Goal: Information Seeking & Learning: Learn about a topic

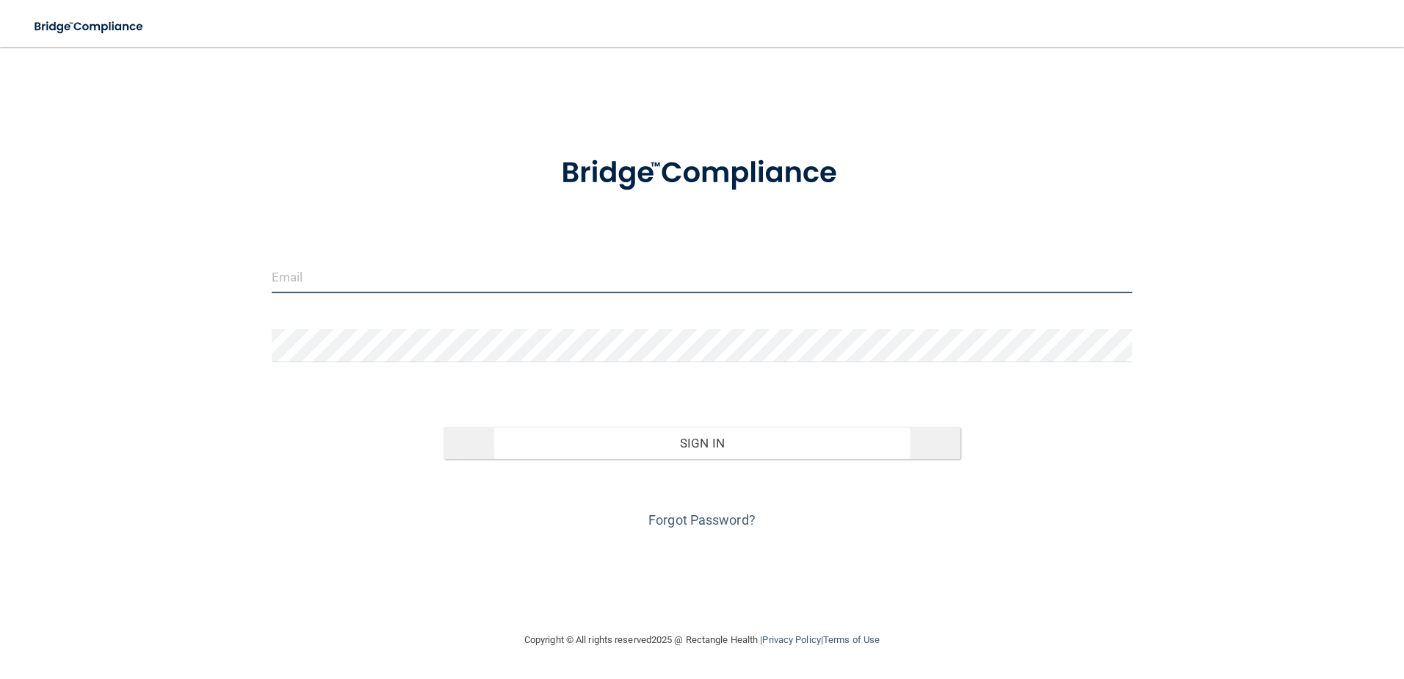
type input "[EMAIL_ADDRESS][DOMAIN_NAME]"
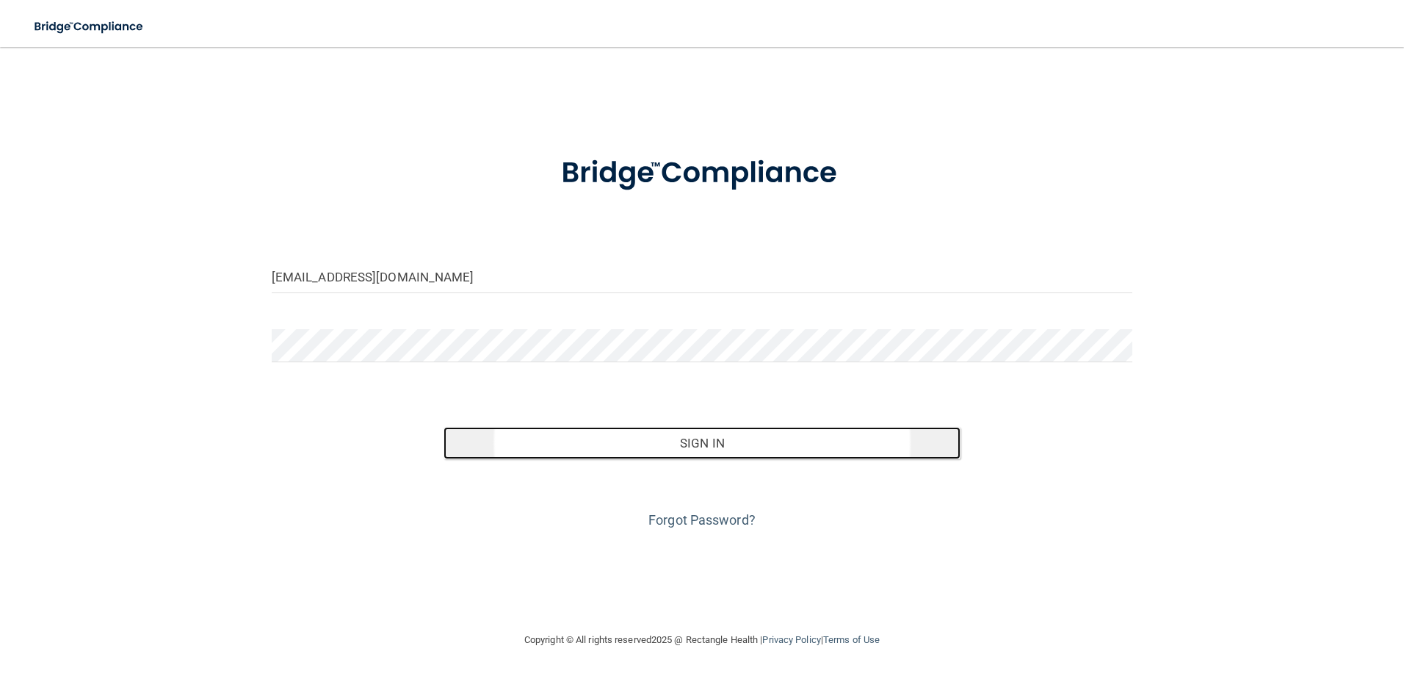
click at [789, 448] on button "Sign In" at bounding box center [702, 443] width 517 height 32
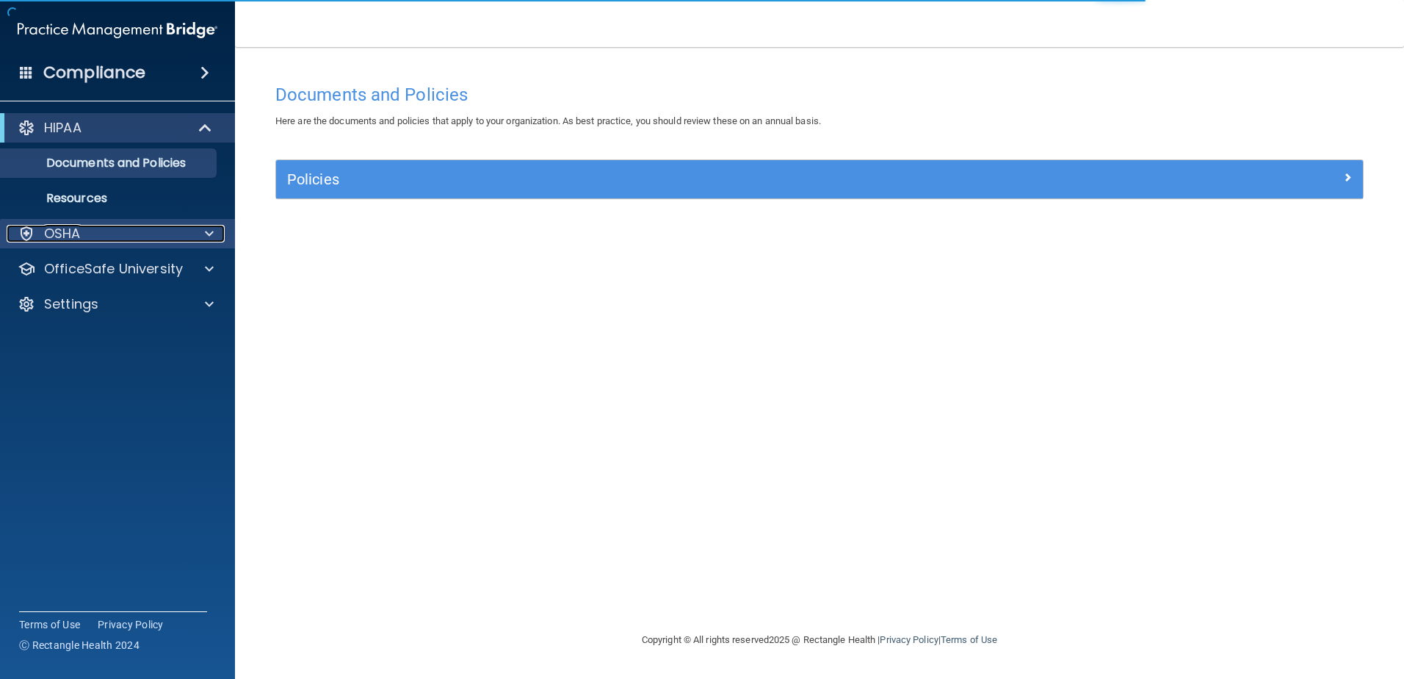
click at [81, 227] on div "OSHA" at bounding box center [98, 234] width 182 height 18
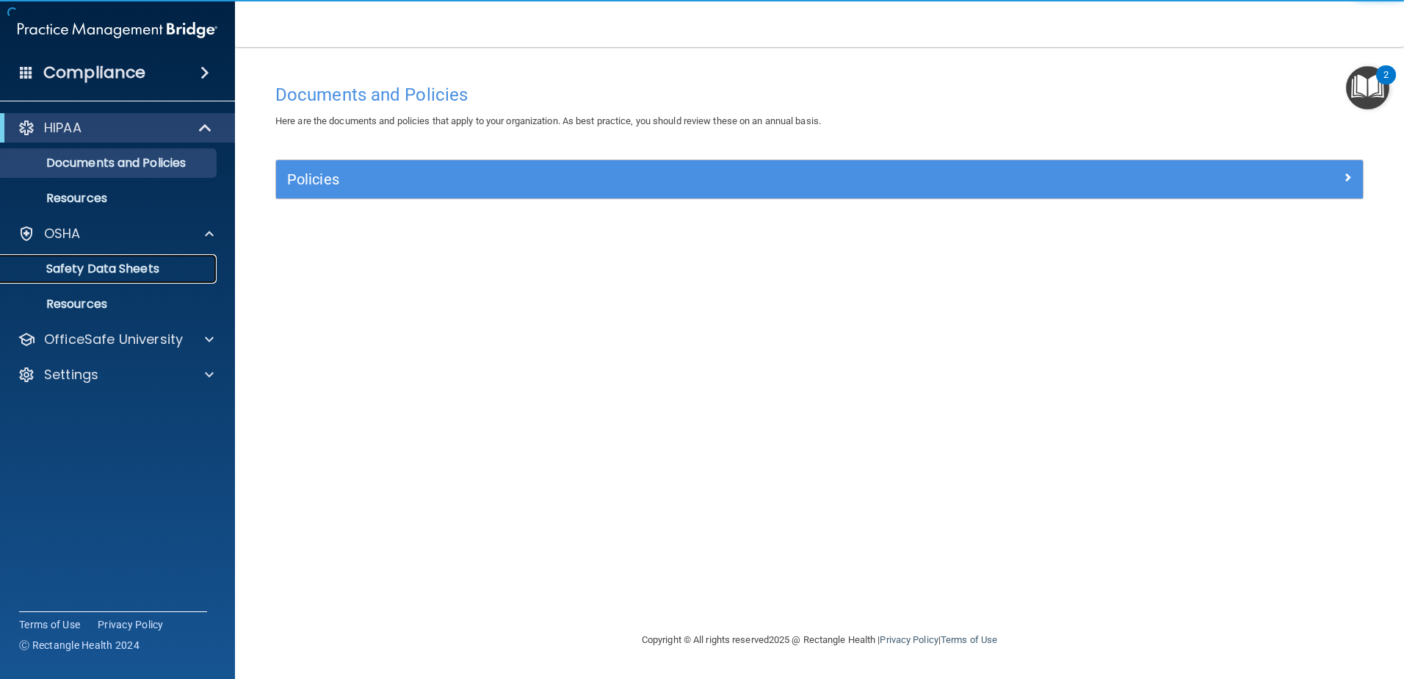
click at [133, 267] on p "Safety Data Sheets" at bounding box center [110, 268] width 201 height 15
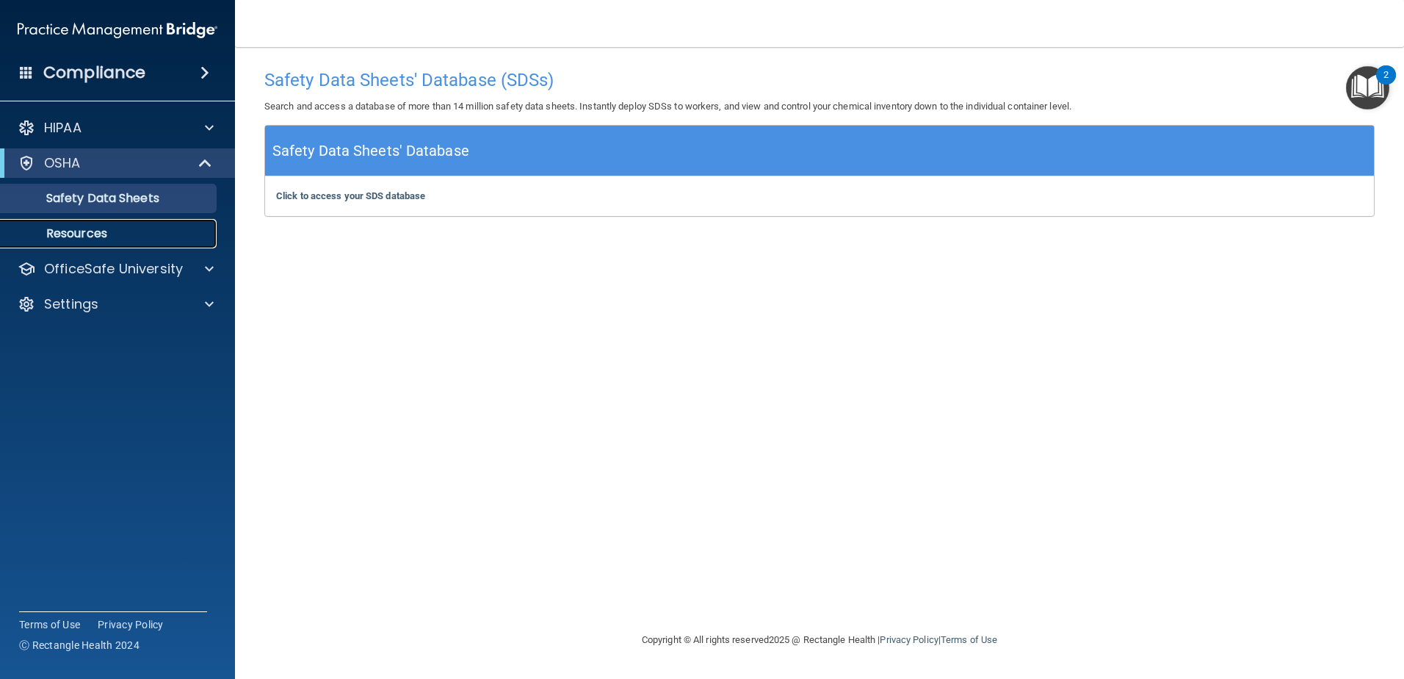
click at [93, 222] on link "Resources" at bounding box center [100, 233] width 231 height 29
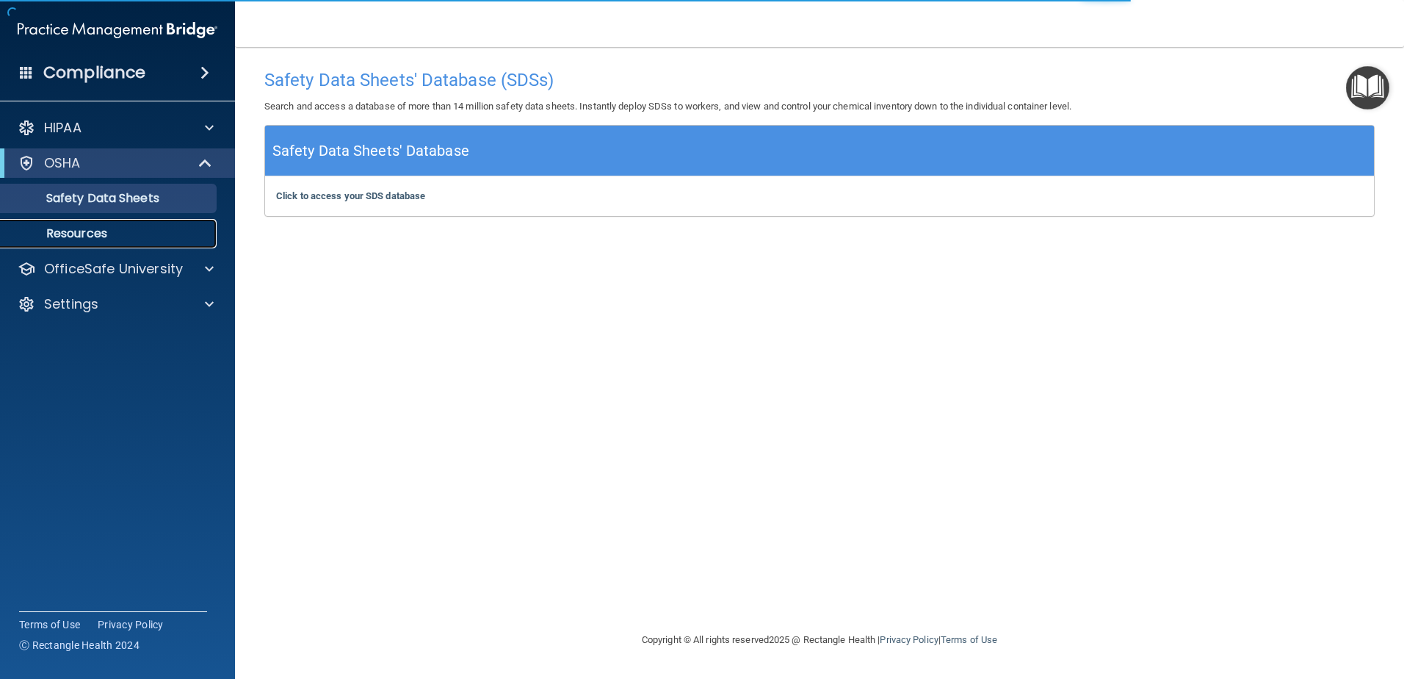
click at [94, 234] on p "Resources" at bounding box center [110, 233] width 201 height 15
click at [87, 233] on p "Resources" at bounding box center [110, 233] width 201 height 15
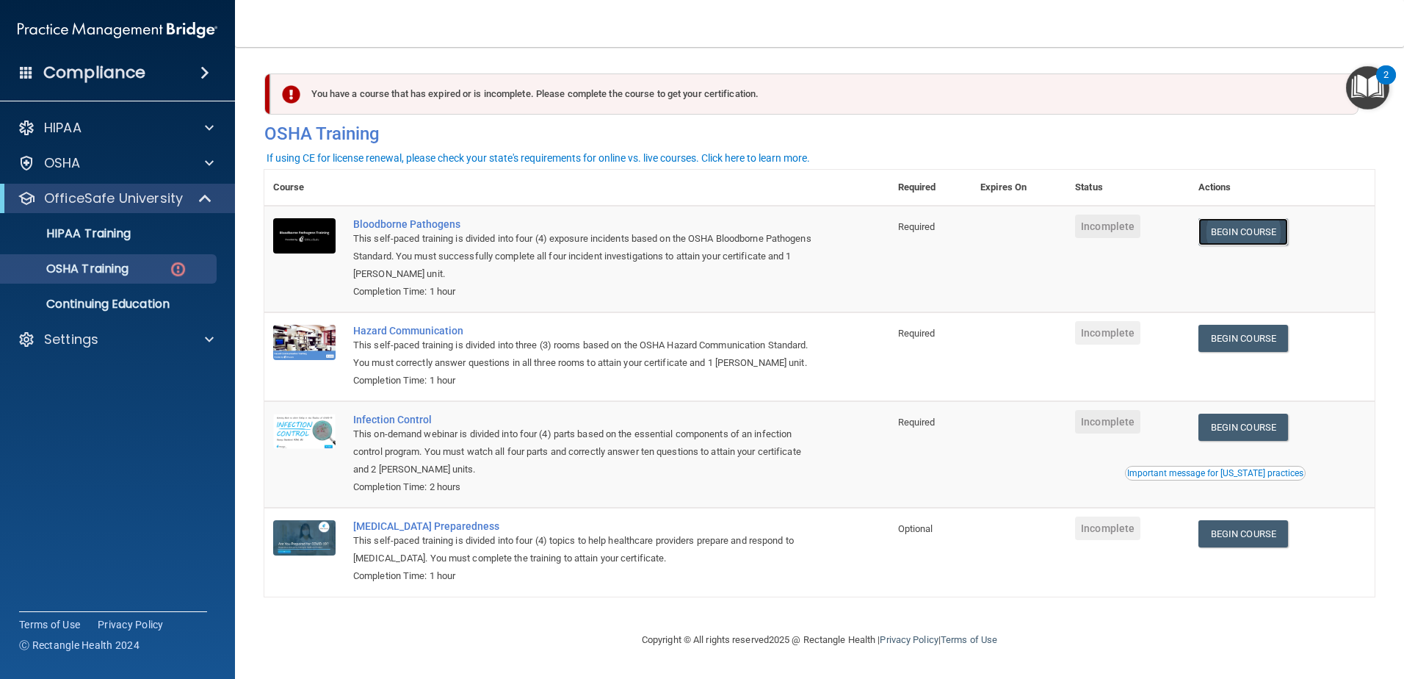
click at [1252, 229] on link "Begin Course" at bounding box center [1244, 231] width 90 height 27
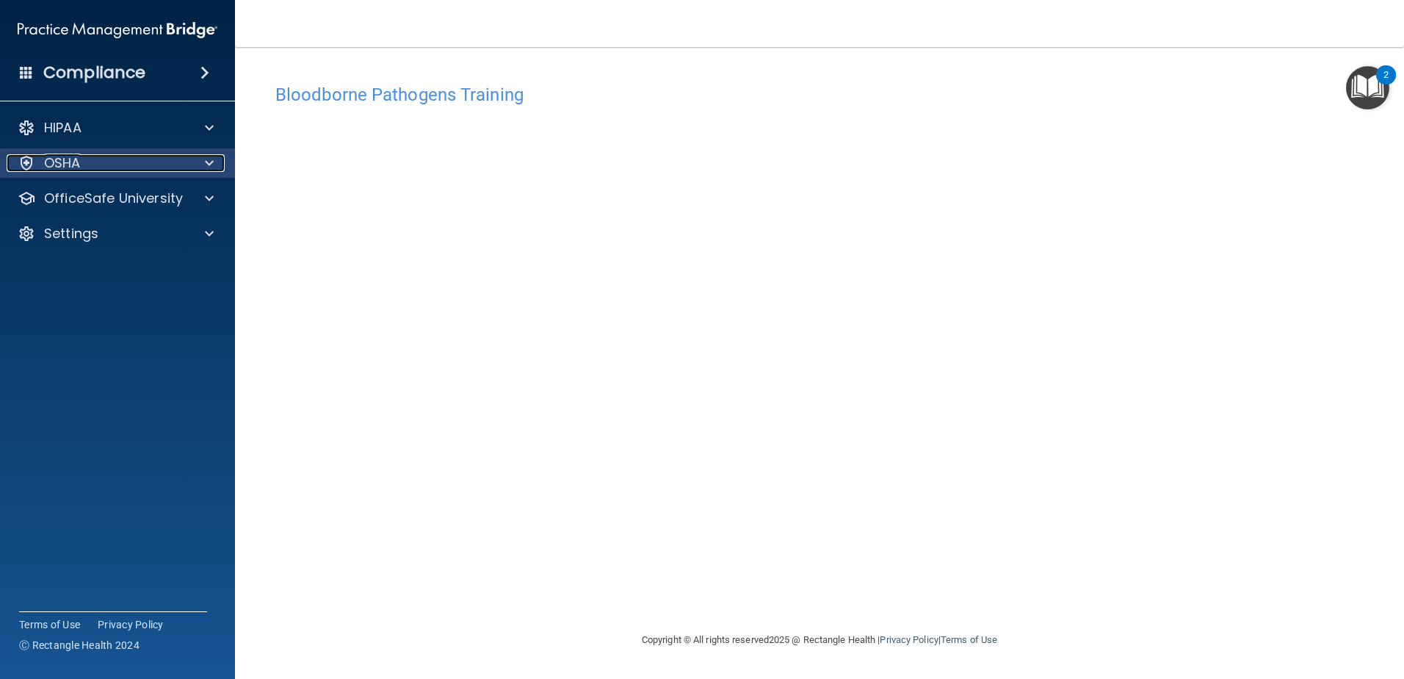
click at [122, 170] on div "OSHA" at bounding box center [98, 163] width 182 height 18
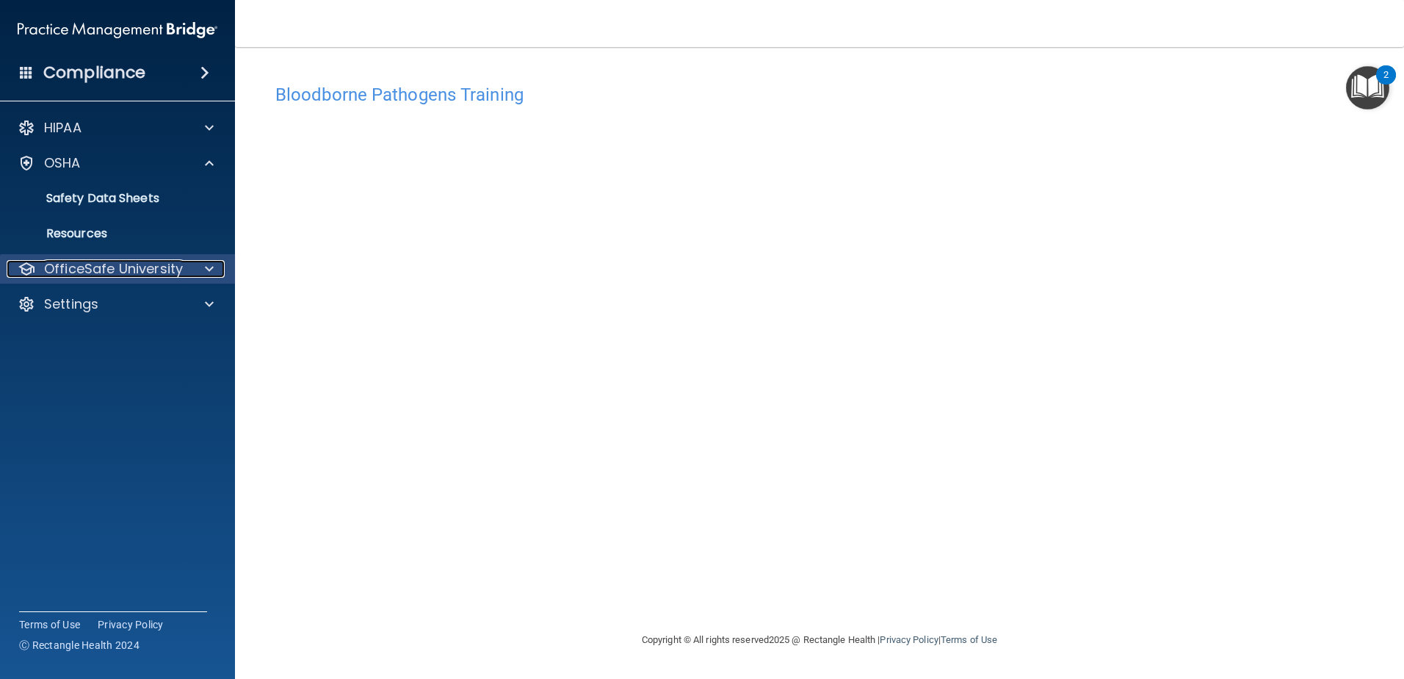
click at [109, 267] on p "OfficeSafe University" at bounding box center [113, 269] width 139 height 18
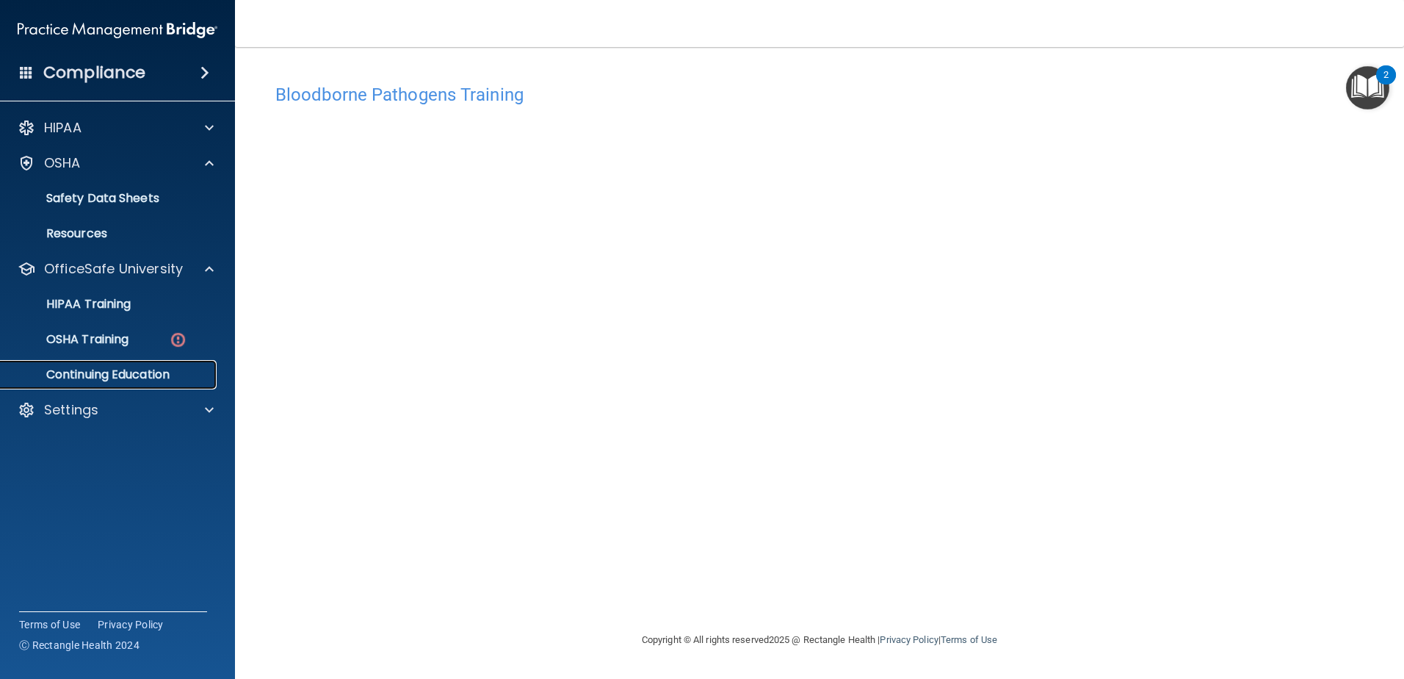
click at [90, 370] on p "Continuing Education" at bounding box center [110, 374] width 201 height 15
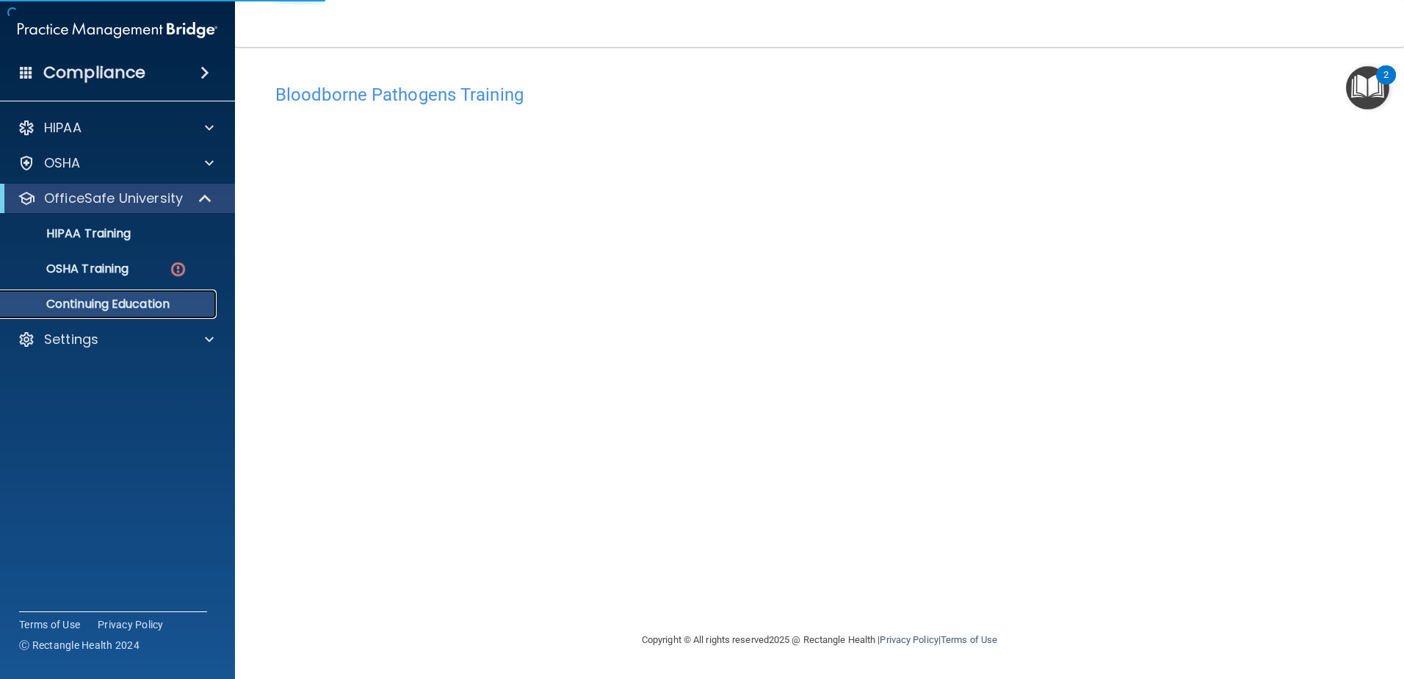
click at [129, 303] on p "Continuing Education" at bounding box center [110, 304] width 201 height 15
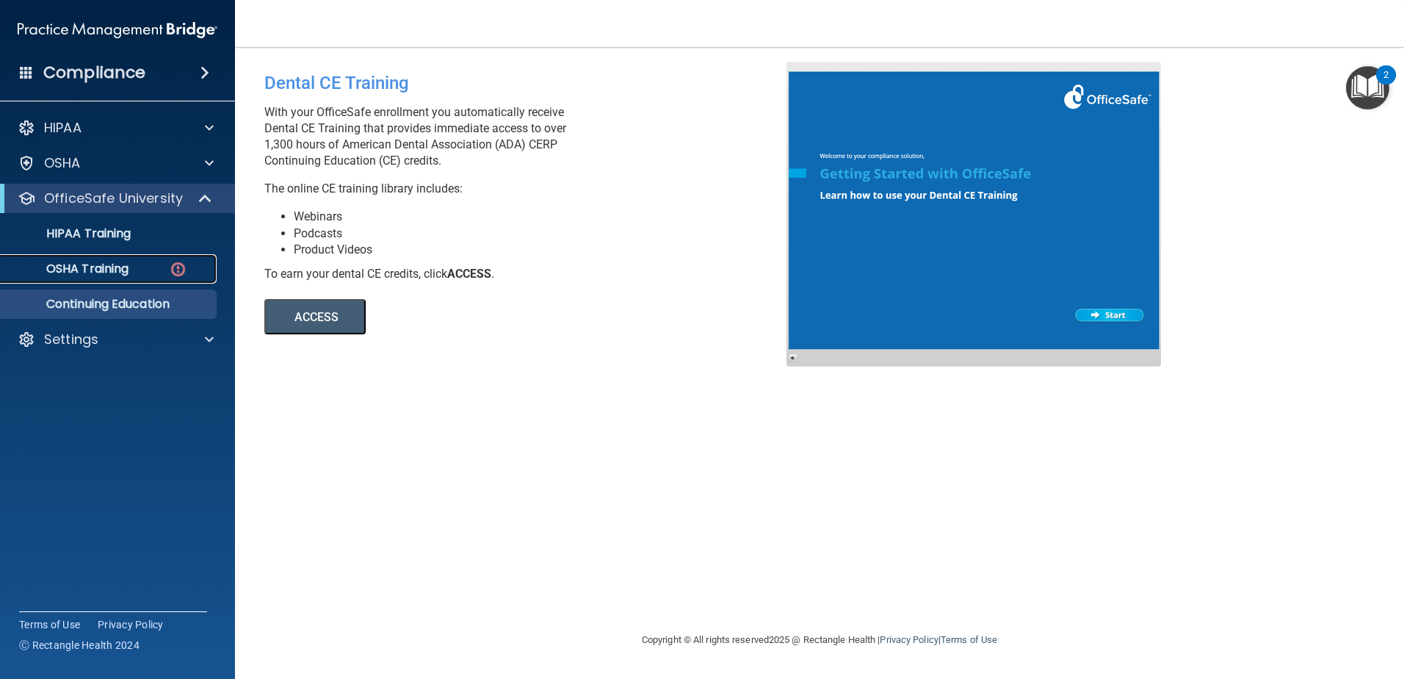
click at [88, 267] on p "OSHA Training" at bounding box center [69, 268] width 119 height 15
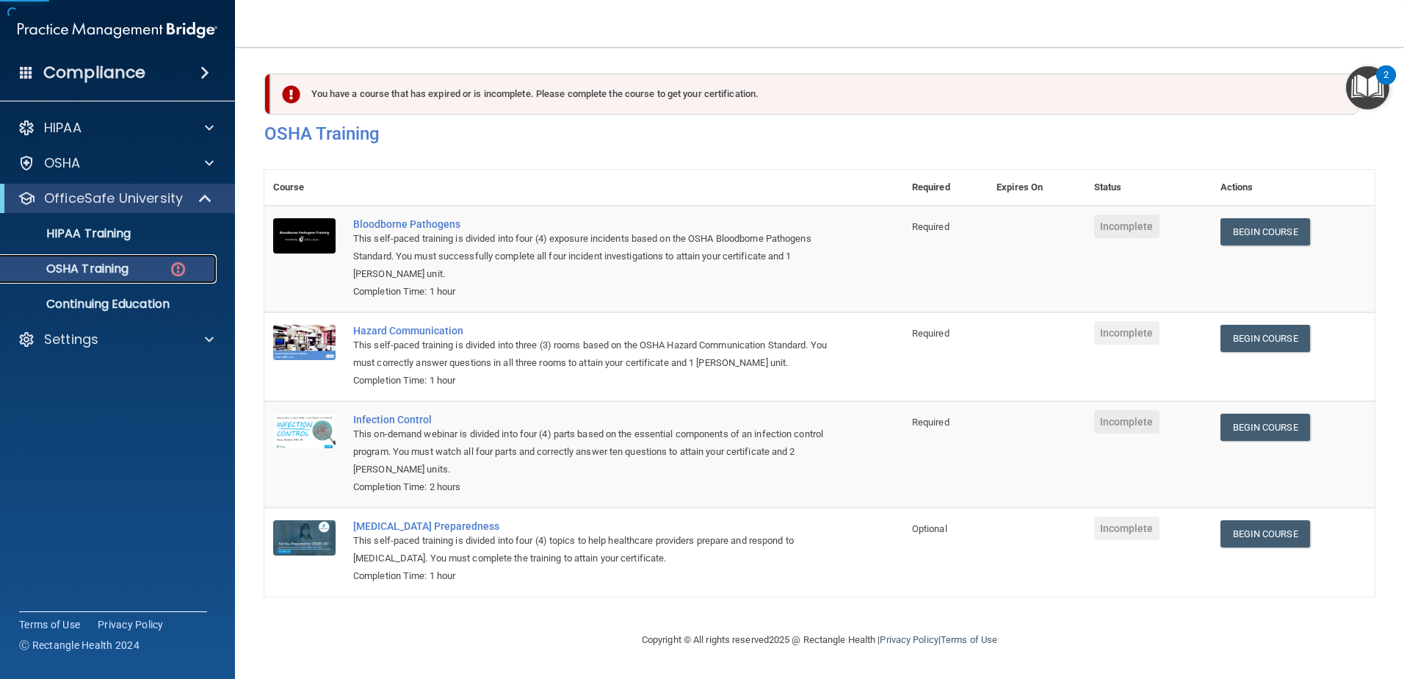
click at [98, 272] on p "OSHA Training" at bounding box center [69, 268] width 119 height 15
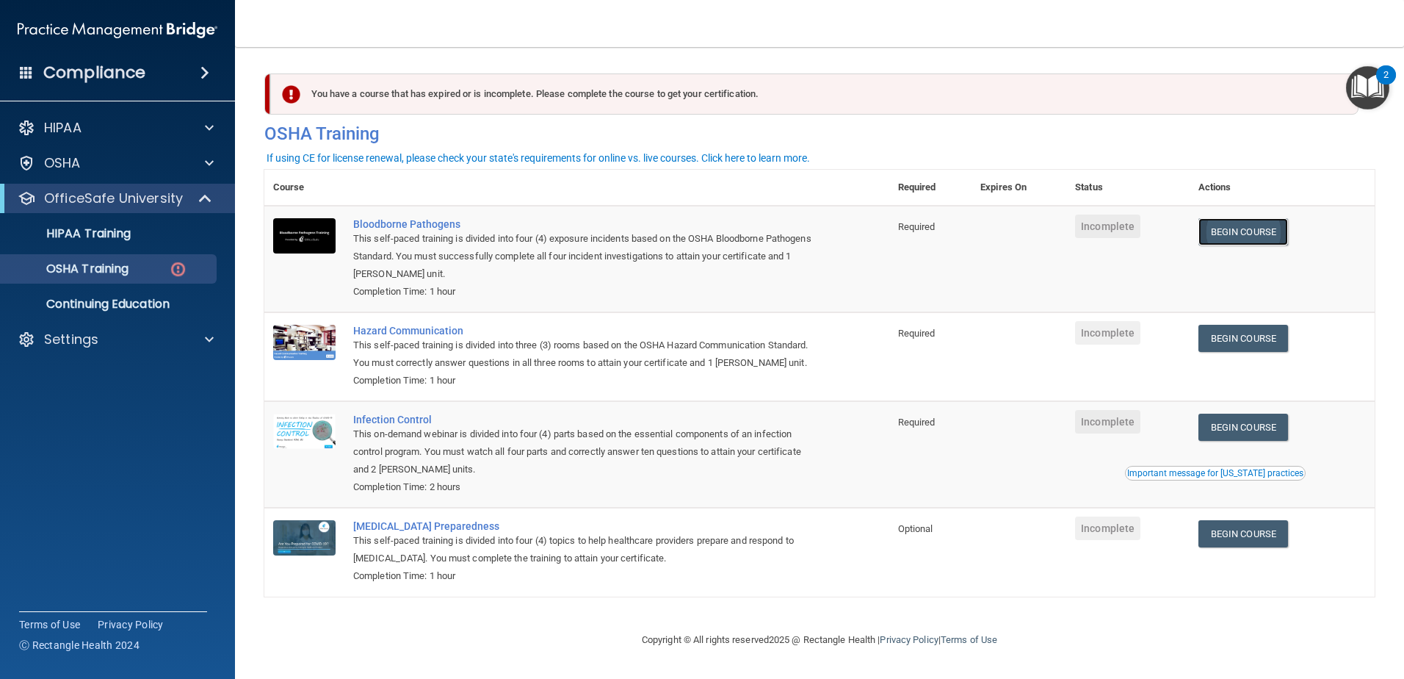
click at [1249, 232] on link "Begin Course" at bounding box center [1244, 231] width 90 height 27
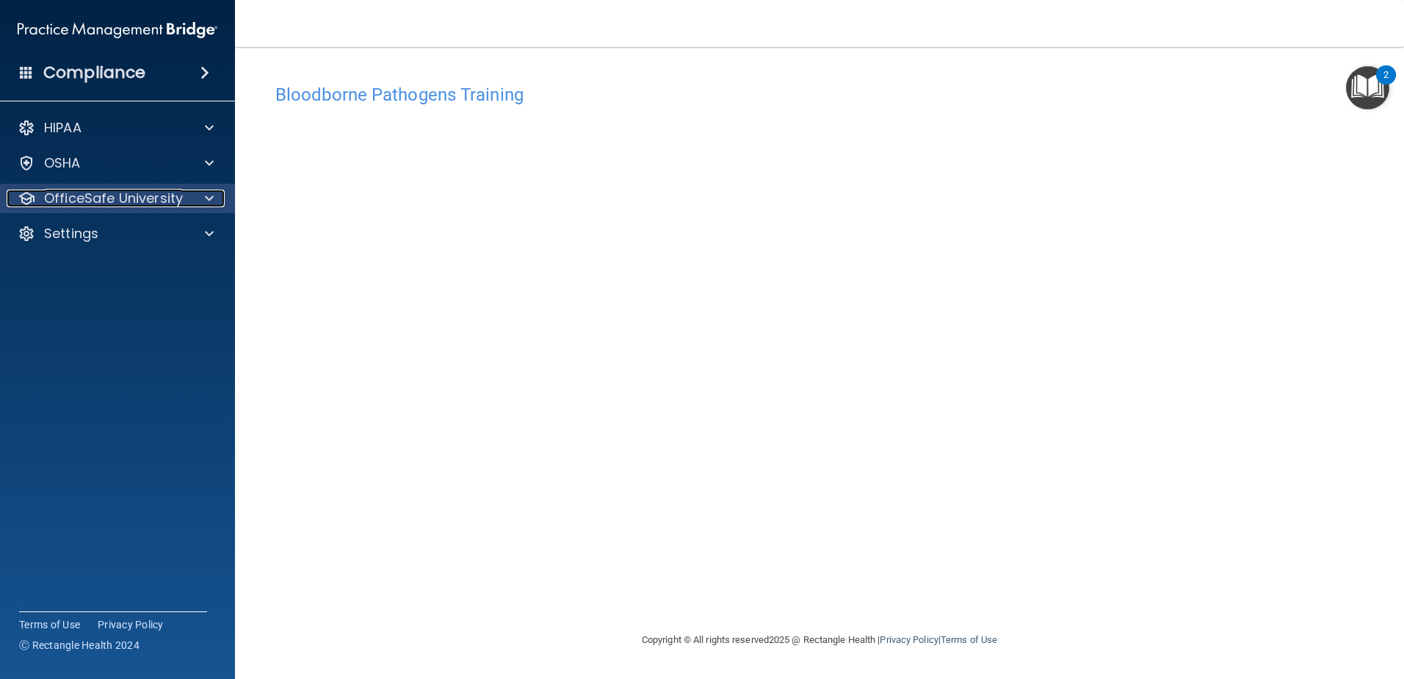
click at [97, 193] on p "OfficeSafe University" at bounding box center [113, 198] width 139 height 18
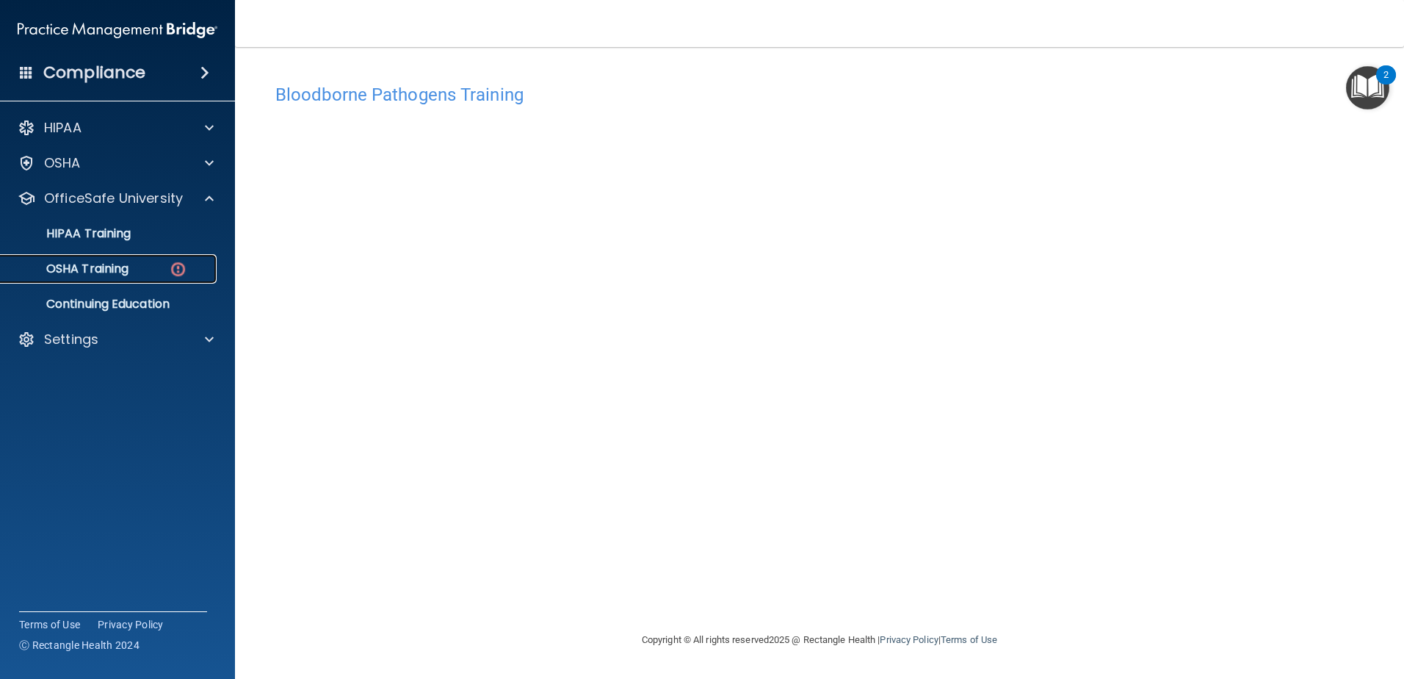
click at [93, 267] on p "OSHA Training" at bounding box center [69, 268] width 119 height 15
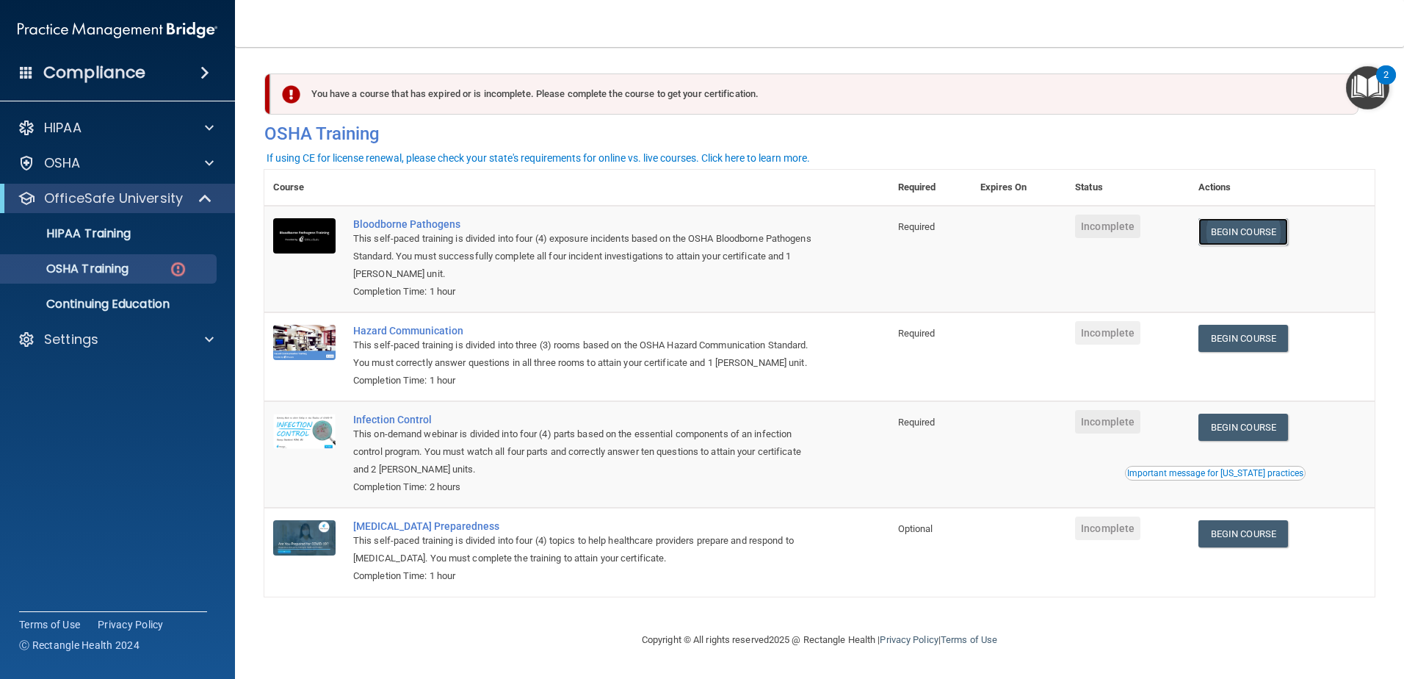
click at [1255, 228] on link "Begin Course" at bounding box center [1244, 231] width 90 height 27
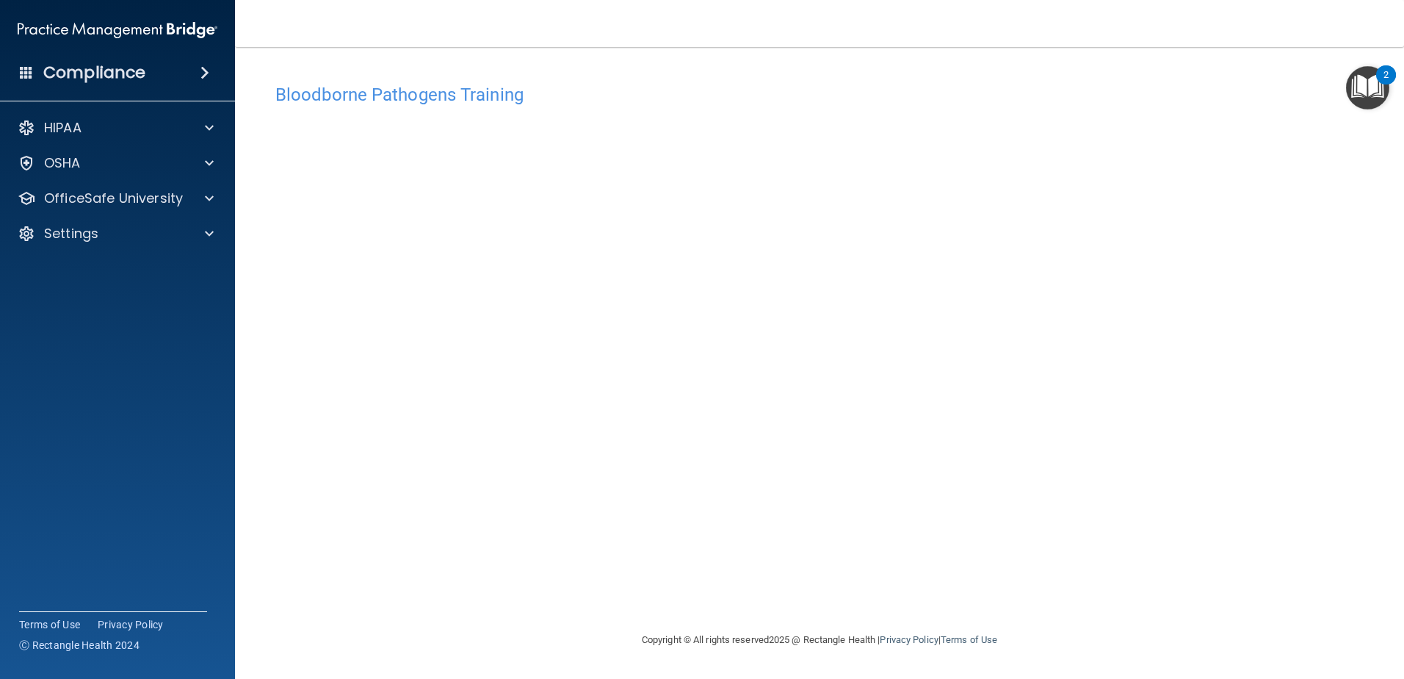
click at [1372, 81] on img "Open Resource Center, 2 new notifications" at bounding box center [1367, 87] width 43 height 43
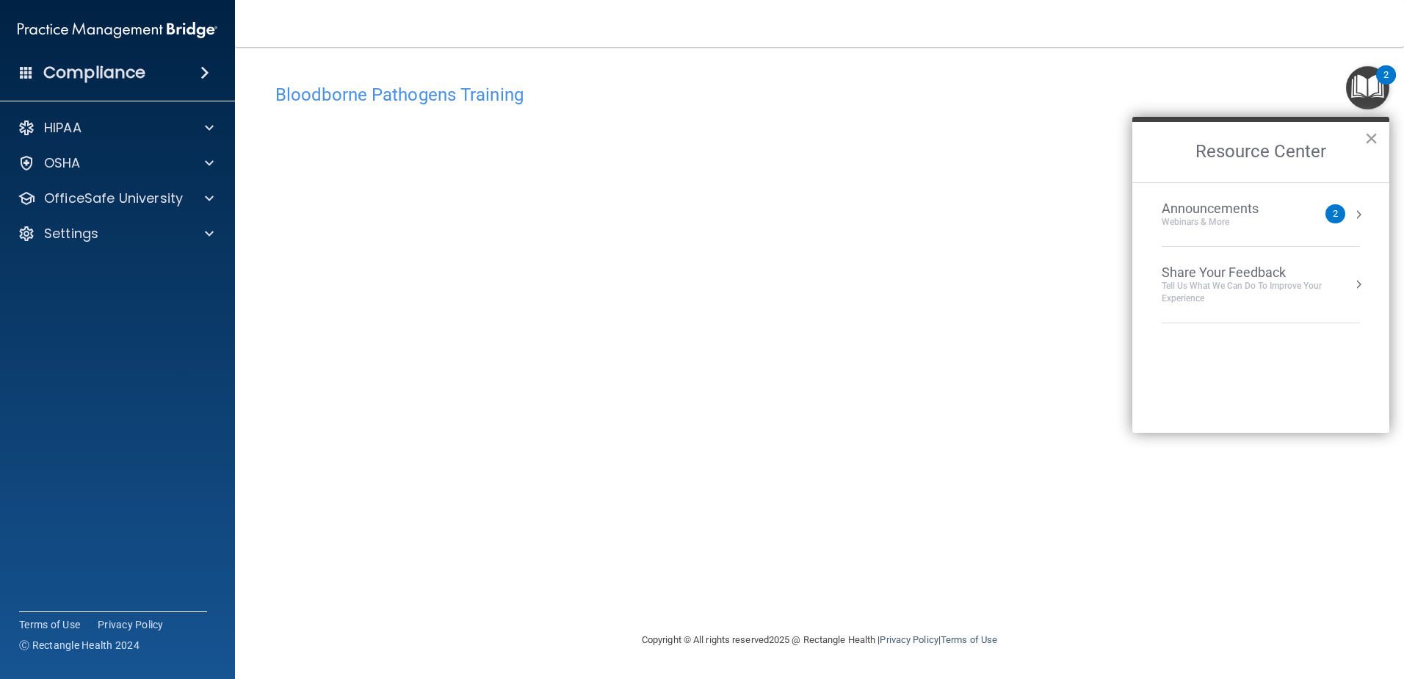
click at [1370, 145] on button "×" at bounding box center [1372, 138] width 14 height 24
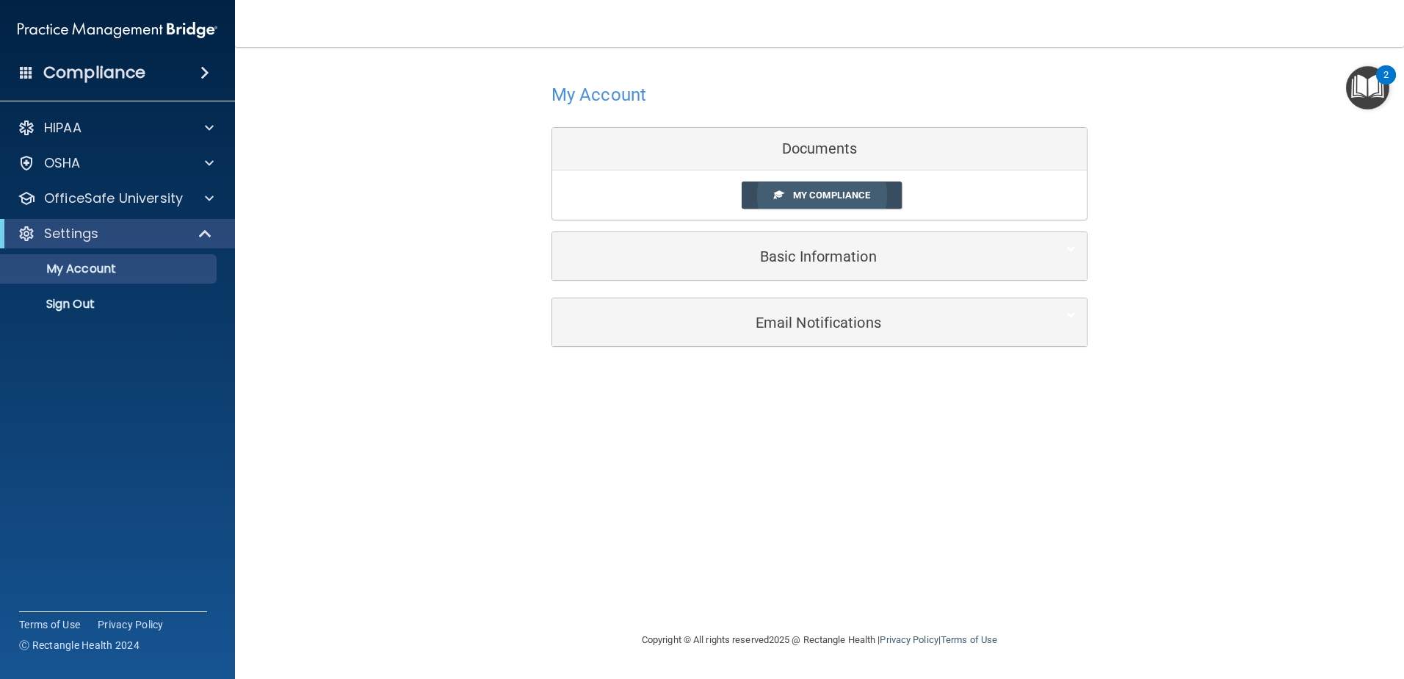
click at [877, 198] on link "My Compliance" at bounding box center [822, 194] width 161 height 27
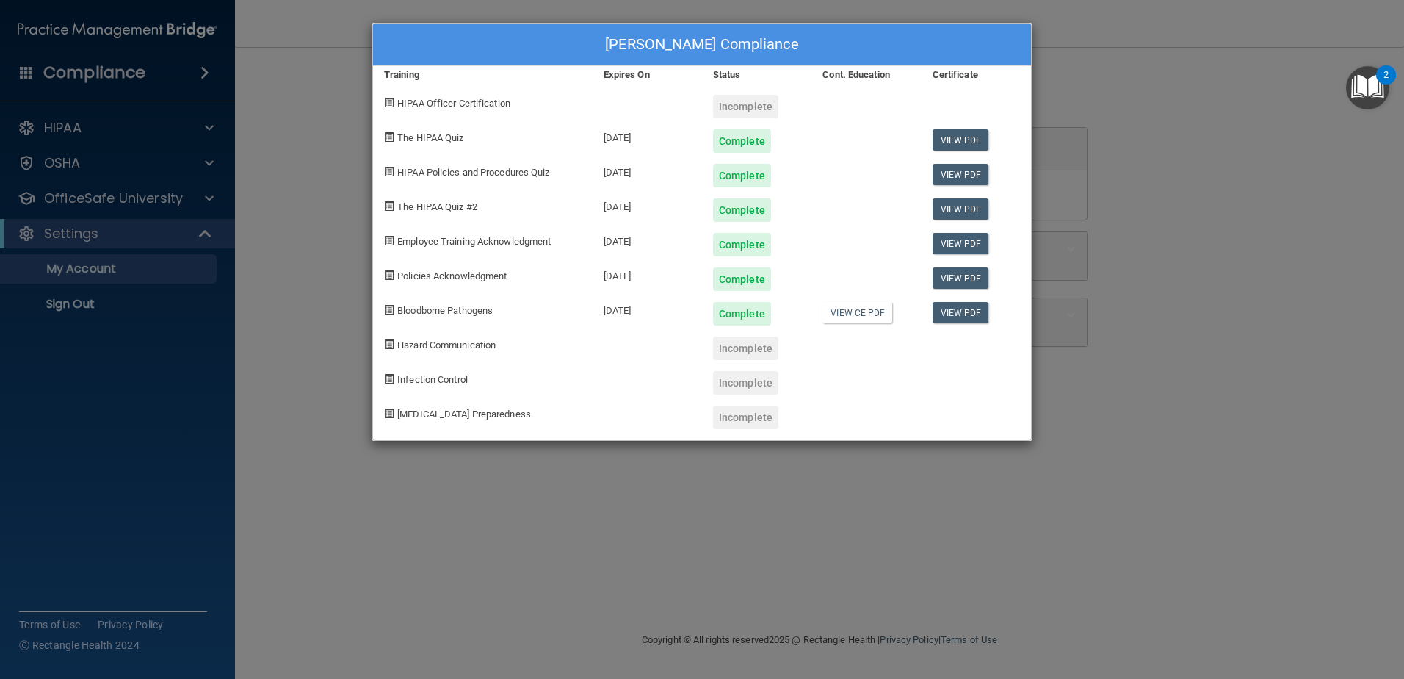
click at [756, 353] on div "Incomplete" at bounding box center [745, 348] width 65 height 24
click at [1210, 62] on div "Anna Kirk's Compliance Training Expires On Status Cont. Education Certificate H…" at bounding box center [702, 339] width 1404 height 679
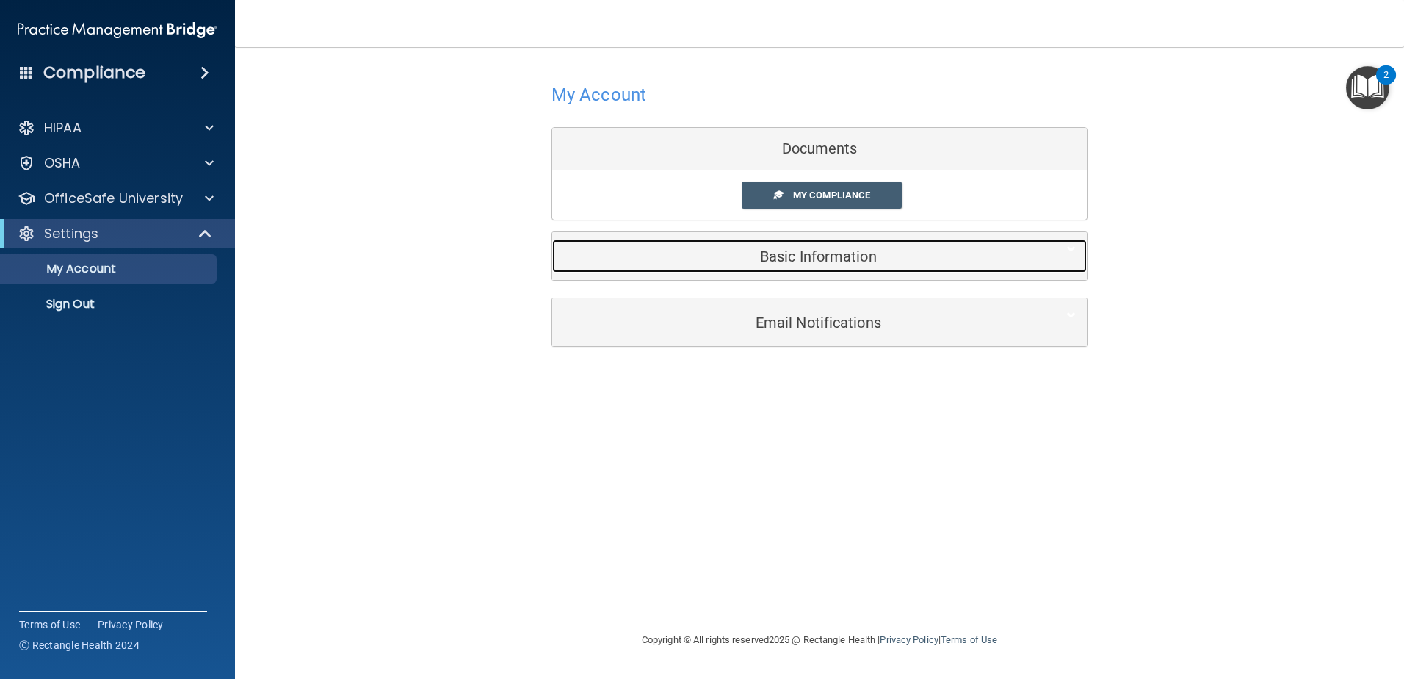
click at [792, 261] on h5 "Basic Information" at bounding box center [797, 256] width 468 height 16
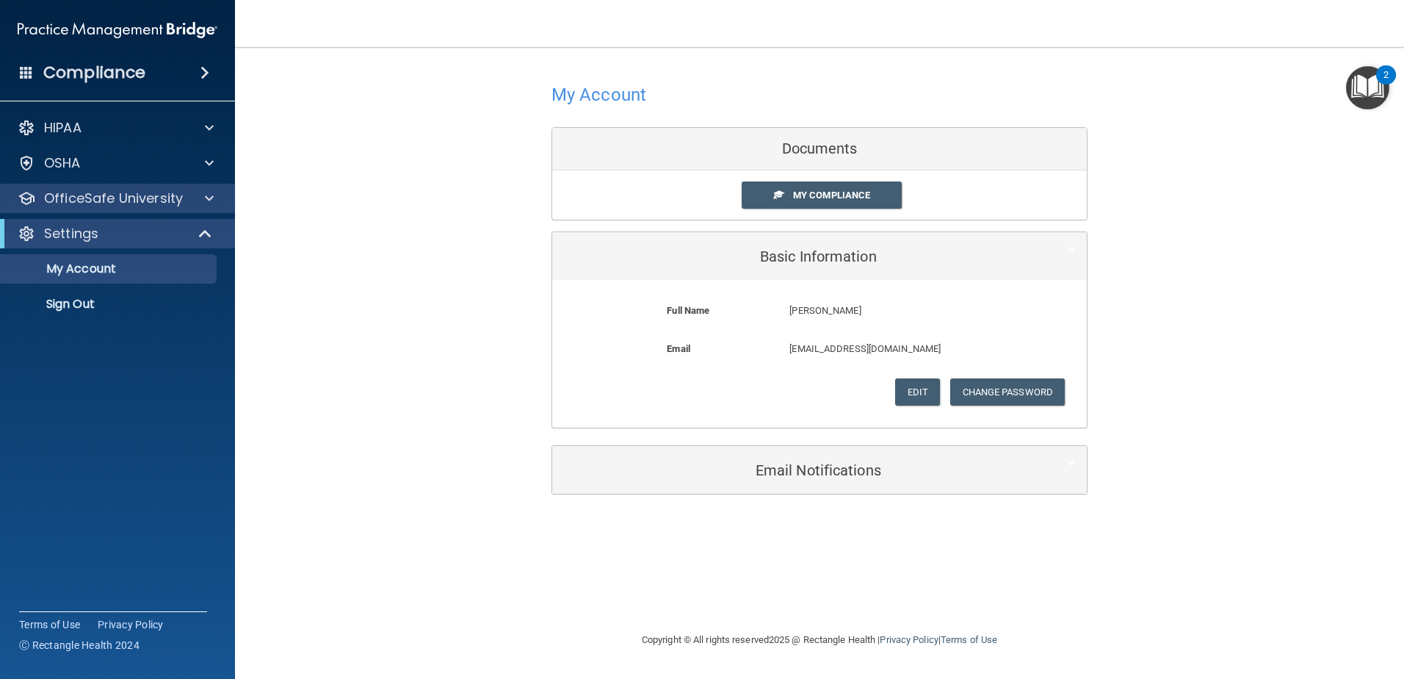
click at [104, 185] on div "OfficeSafe University" at bounding box center [118, 198] width 236 height 29
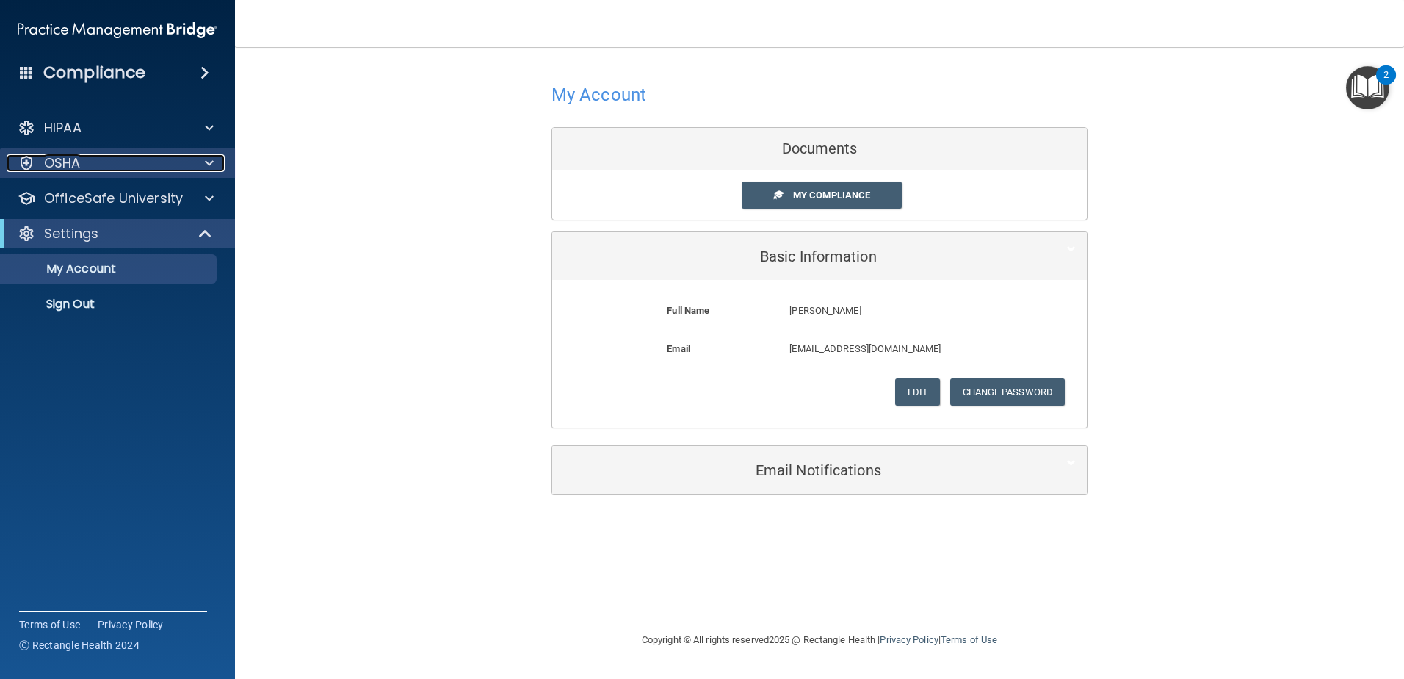
click at [111, 167] on div "OSHA" at bounding box center [98, 163] width 182 height 18
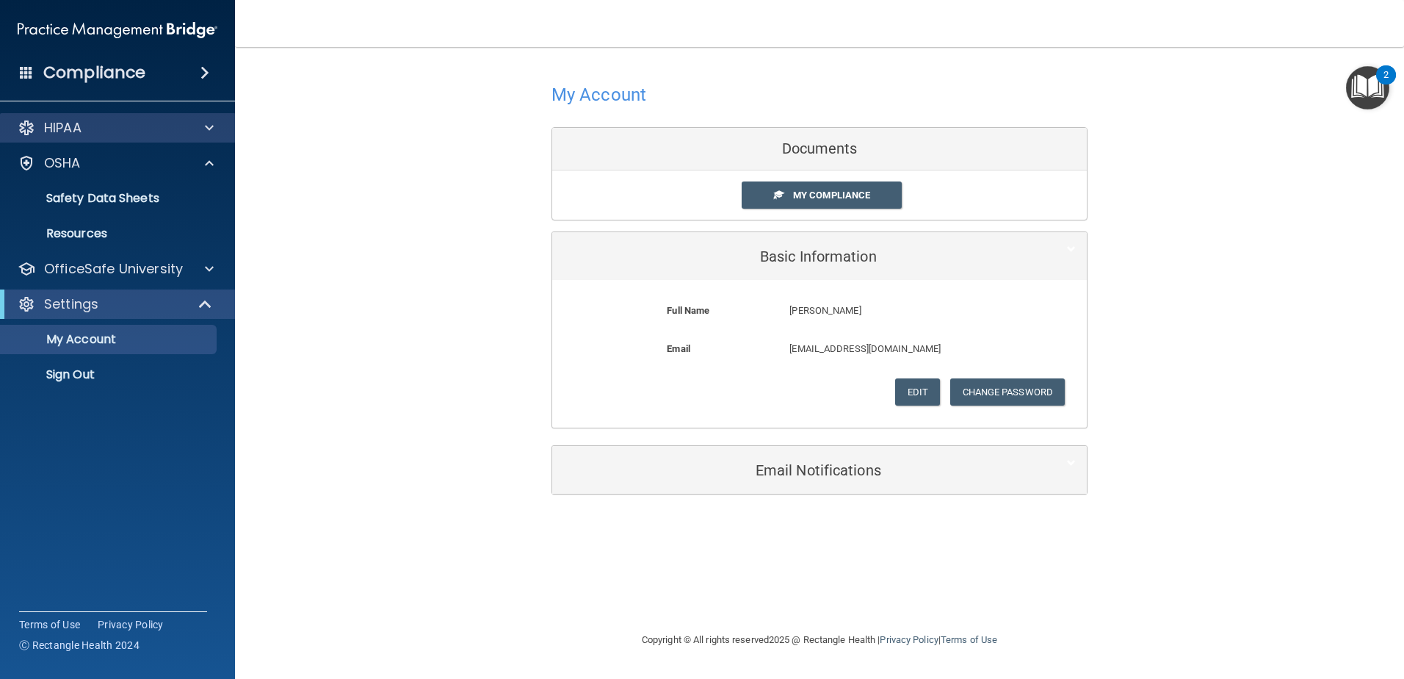
click at [115, 140] on div "HIPAA" at bounding box center [118, 127] width 236 height 29
click at [140, 131] on div "HIPAA" at bounding box center [98, 128] width 182 height 18
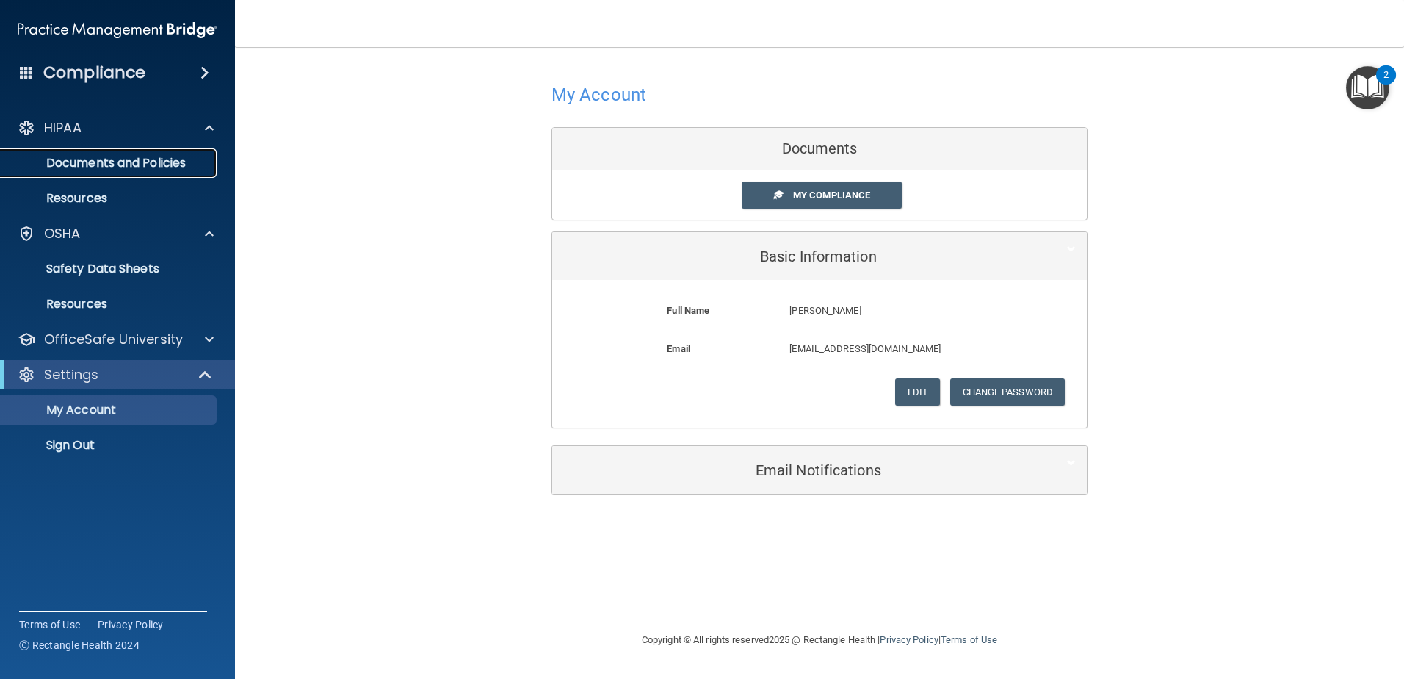
click at [165, 165] on p "Documents and Policies" at bounding box center [110, 163] width 201 height 15
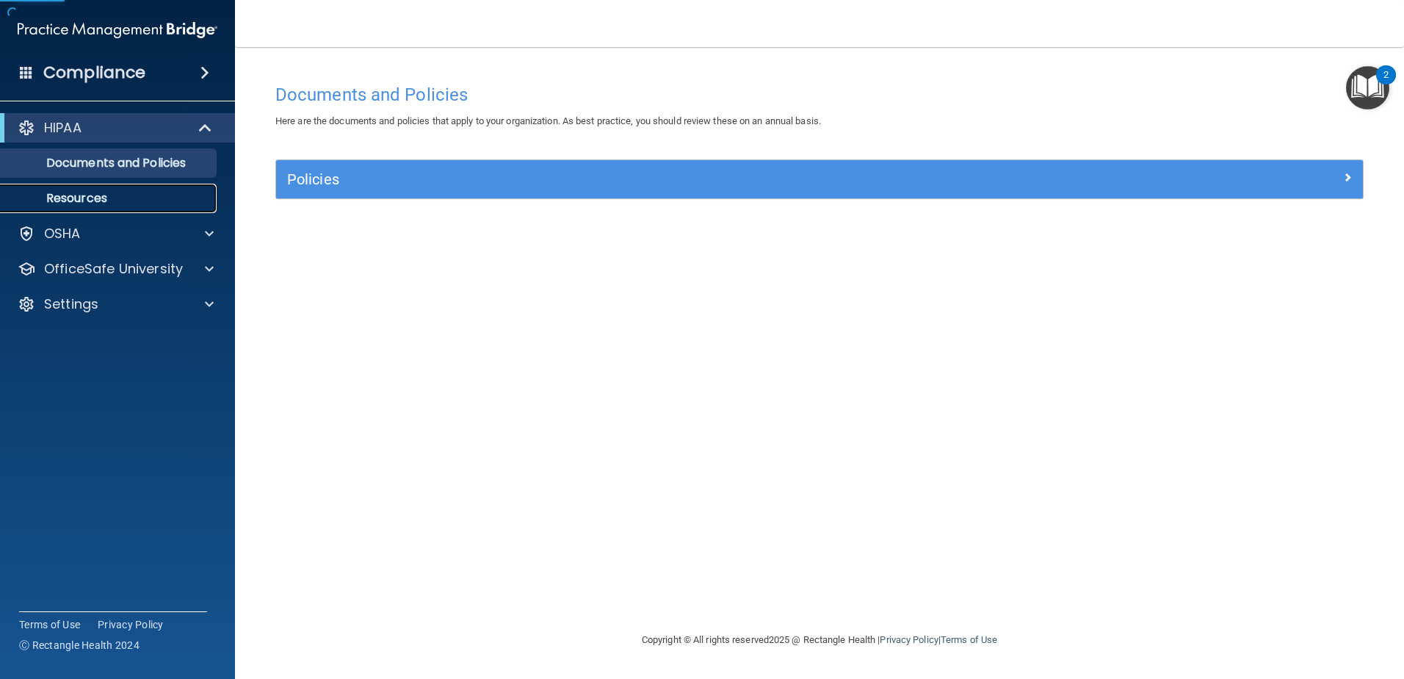
click at [141, 187] on link "Resources" at bounding box center [100, 198] width 231 height 29
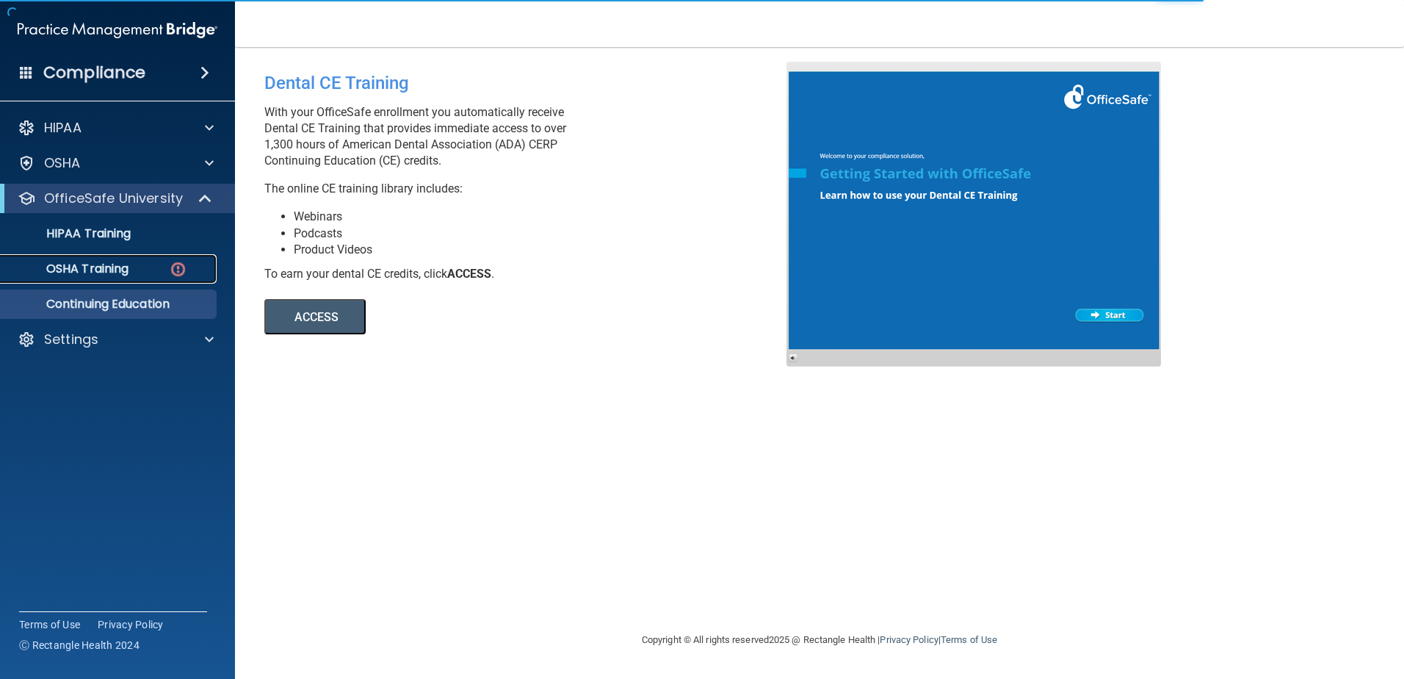
click at [113, 270] on p "OSHA Training" at bounding box center [69, 268] width 119 height 15
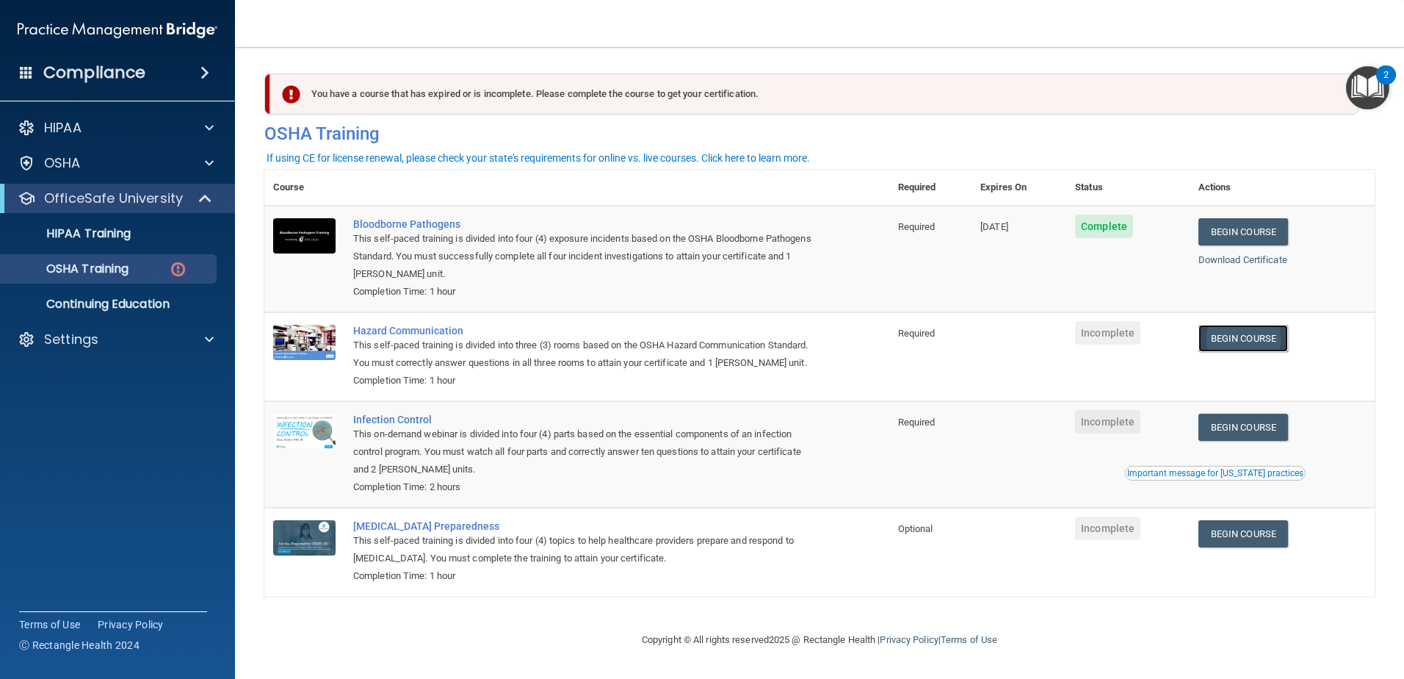
click at [1242, 342] on link "Begin Course" at bounding box center [1244, 338] width 90 height 27
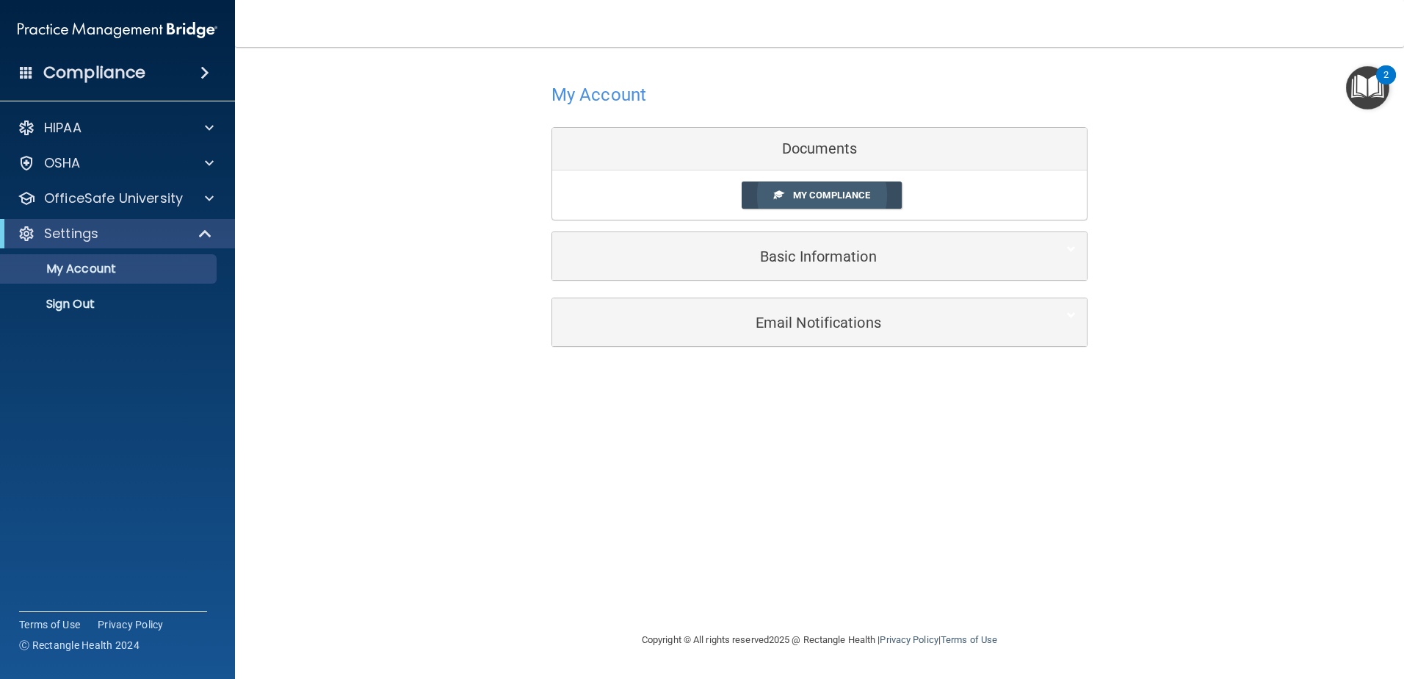
click at [855, 201] on span "My Compliance" at bounding box center [831, 194] width 77 height 11
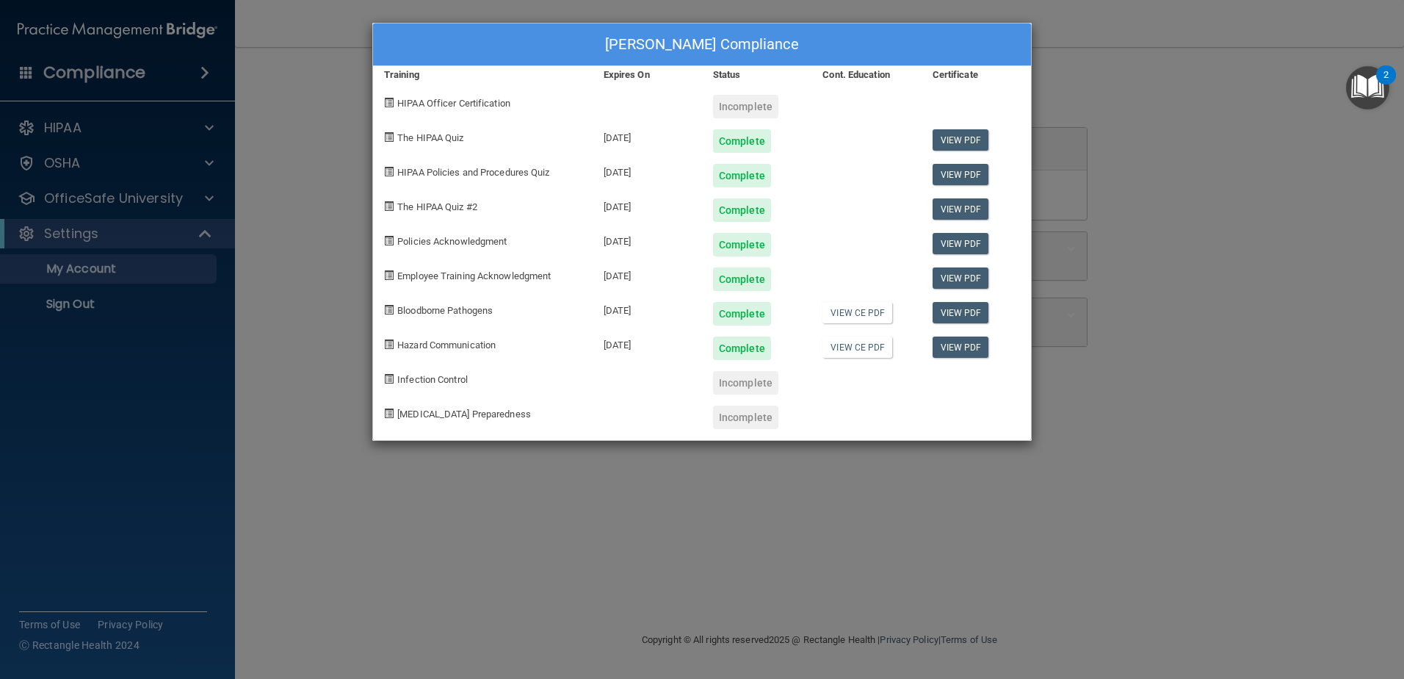
click at [734, 383] on div "Incomplete" at bounding box center [745, 383] width 65 height 24
click at [452, 379] on span "Infection Control" at bounding box center [432, 379] width 71 height 11
click at [1117, 38] on div "Anna Kirk's Compliance Training Expires On Status Cont. Education Certificate H…" at bounding box center [702, 339] width 1404 height 679
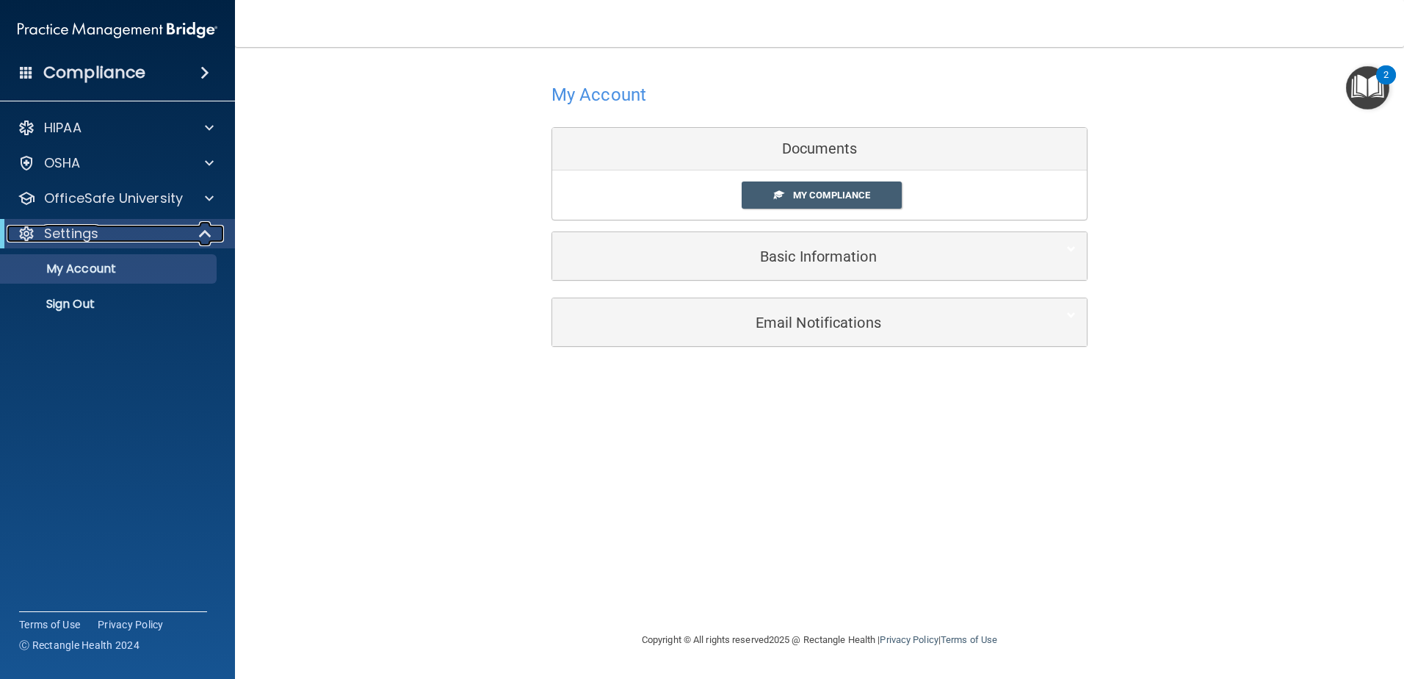
click at [92, 234] on p "Settings" at bounding box center [71, 234] width 54 height 18
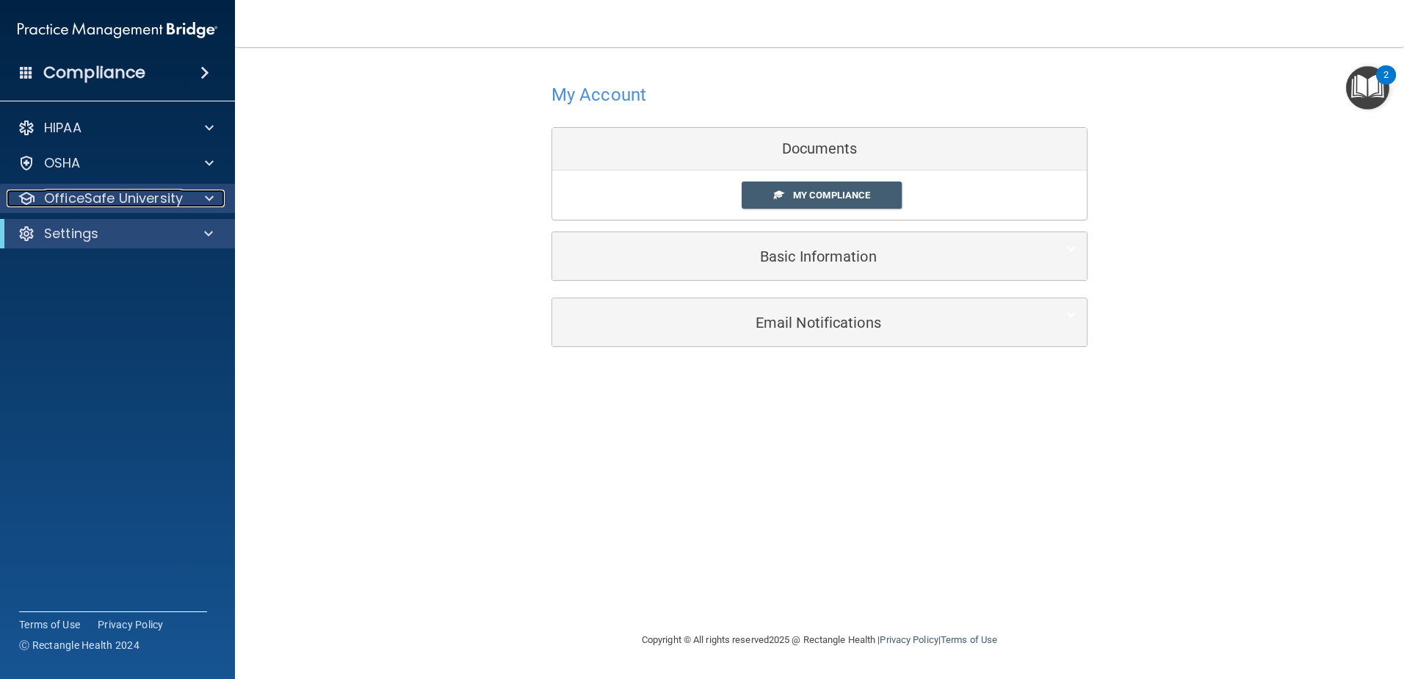
click at [96, 194] on p "OfficeSafe University" at bounding box center [113, 198] width 139 height 18
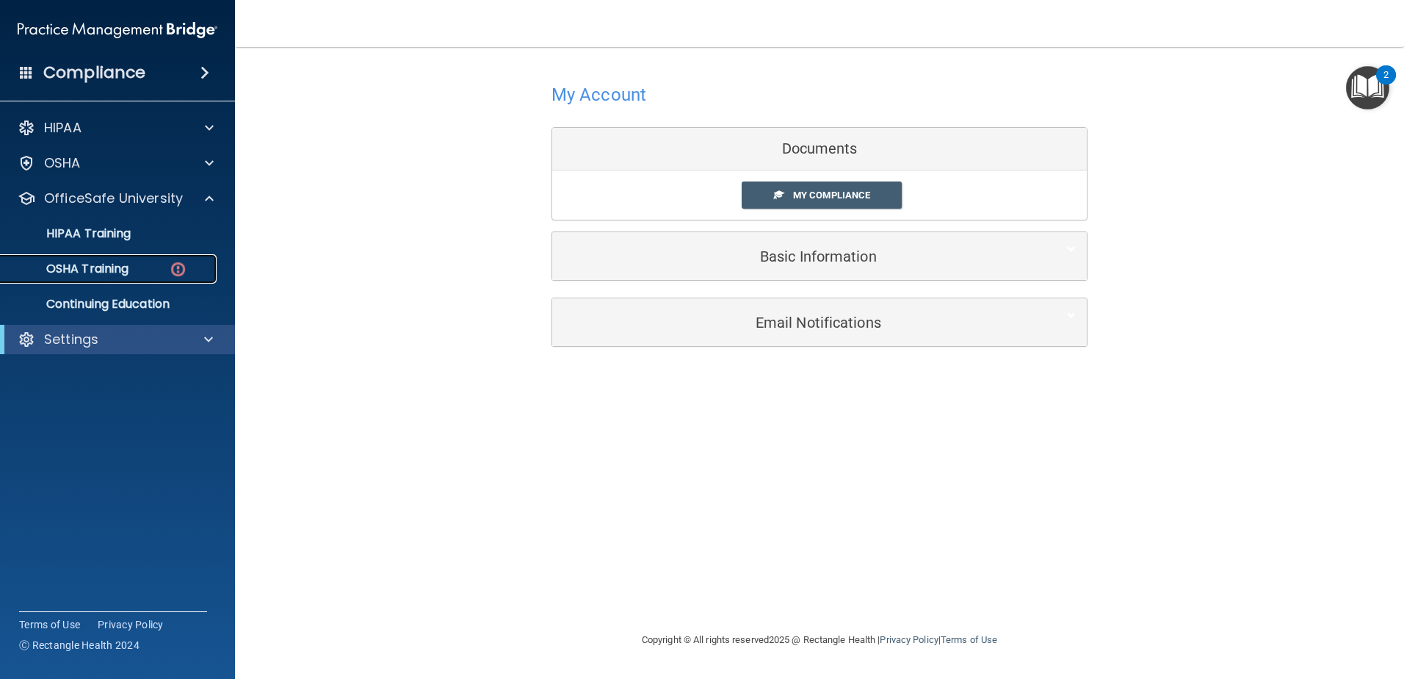
click at [107, 273] on p "OSHA Training" at bounding box center [69, 268] width 119 height 15
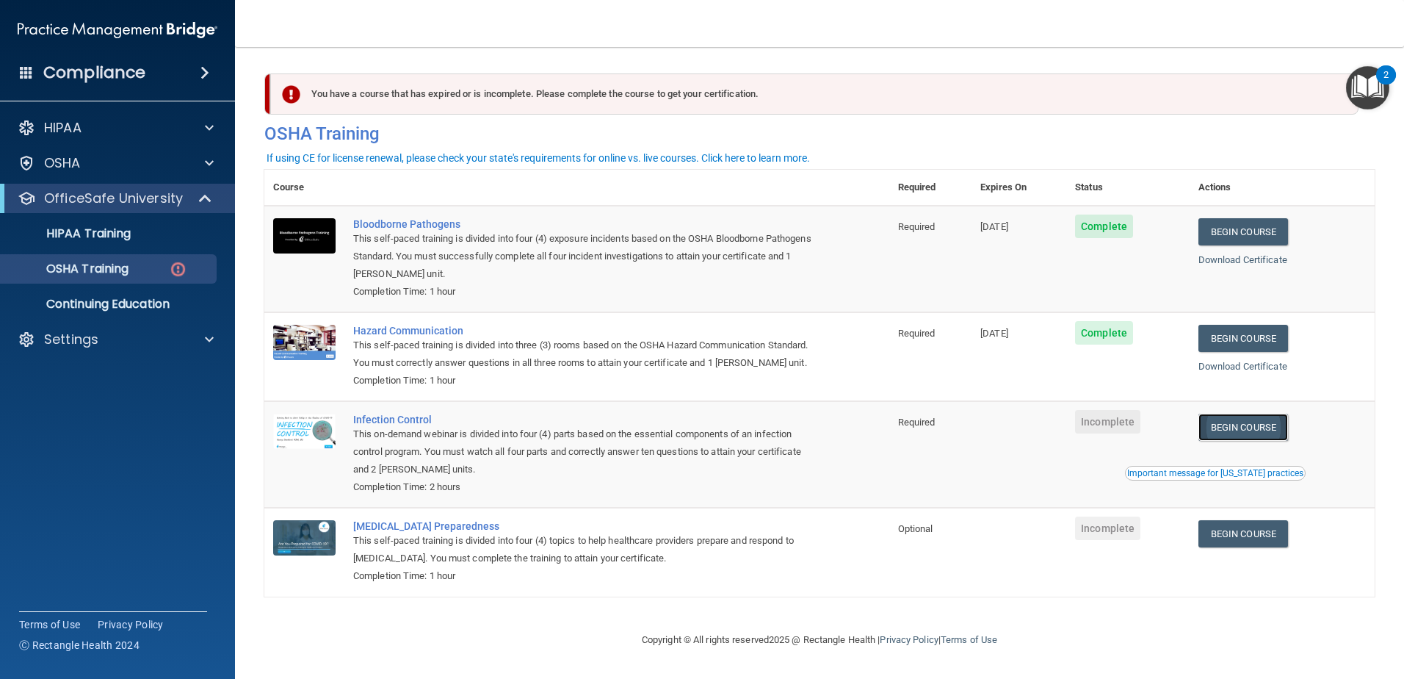
click at [1254, 441] on link "Begin Course" at bounding box center [1244, 426] width 90 height 27
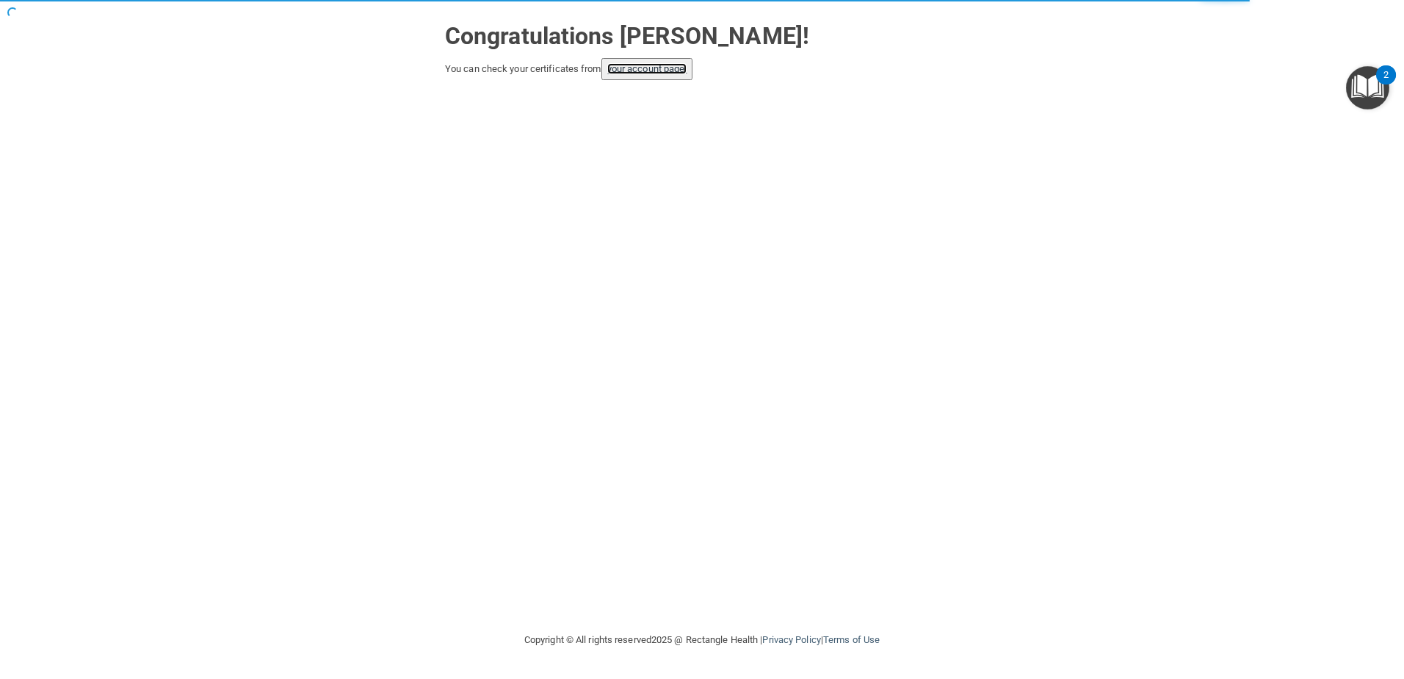
click at [668, 73] on link "your account page!" at bounding box center [647, 68] width 80 height 11
click at [668, 72] on link "your account page!" at bounding box center [647, 68] width 80 height 11
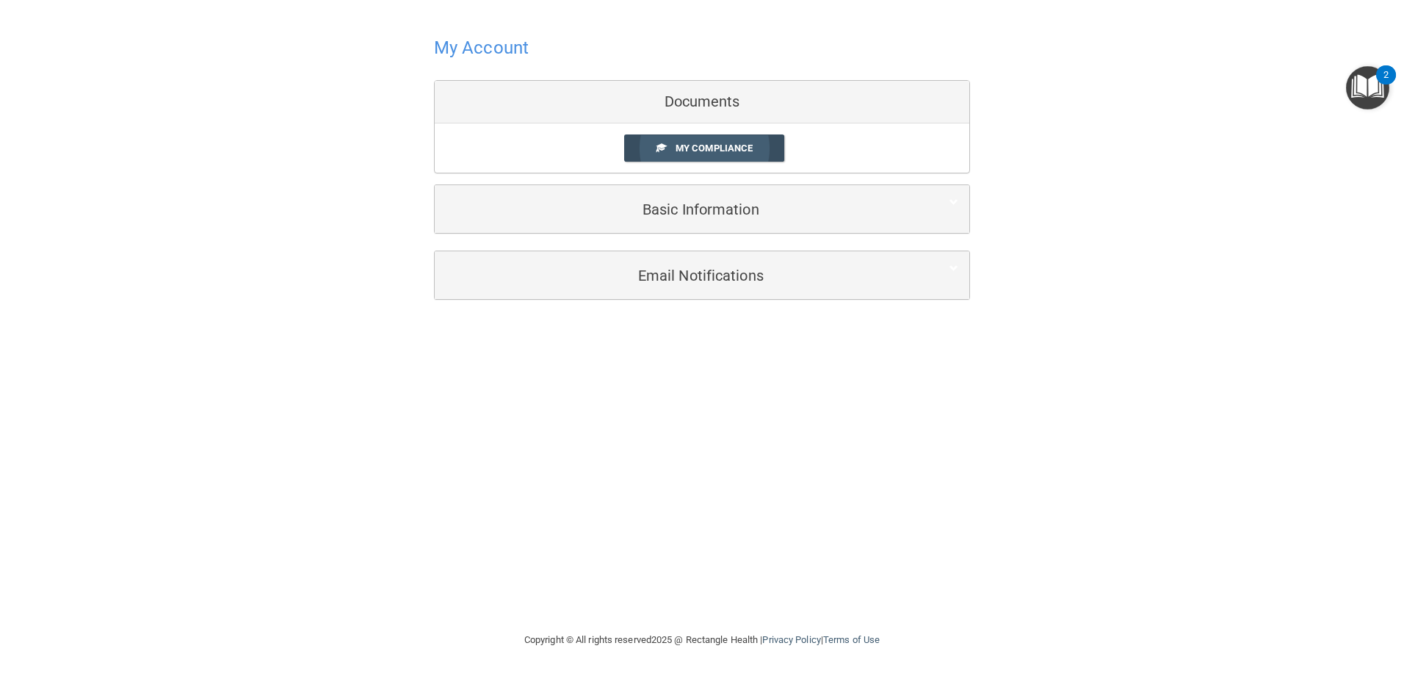
click at [748, 153] on span "My Compliance" at bounding box center [714, 147] width 77 height 11
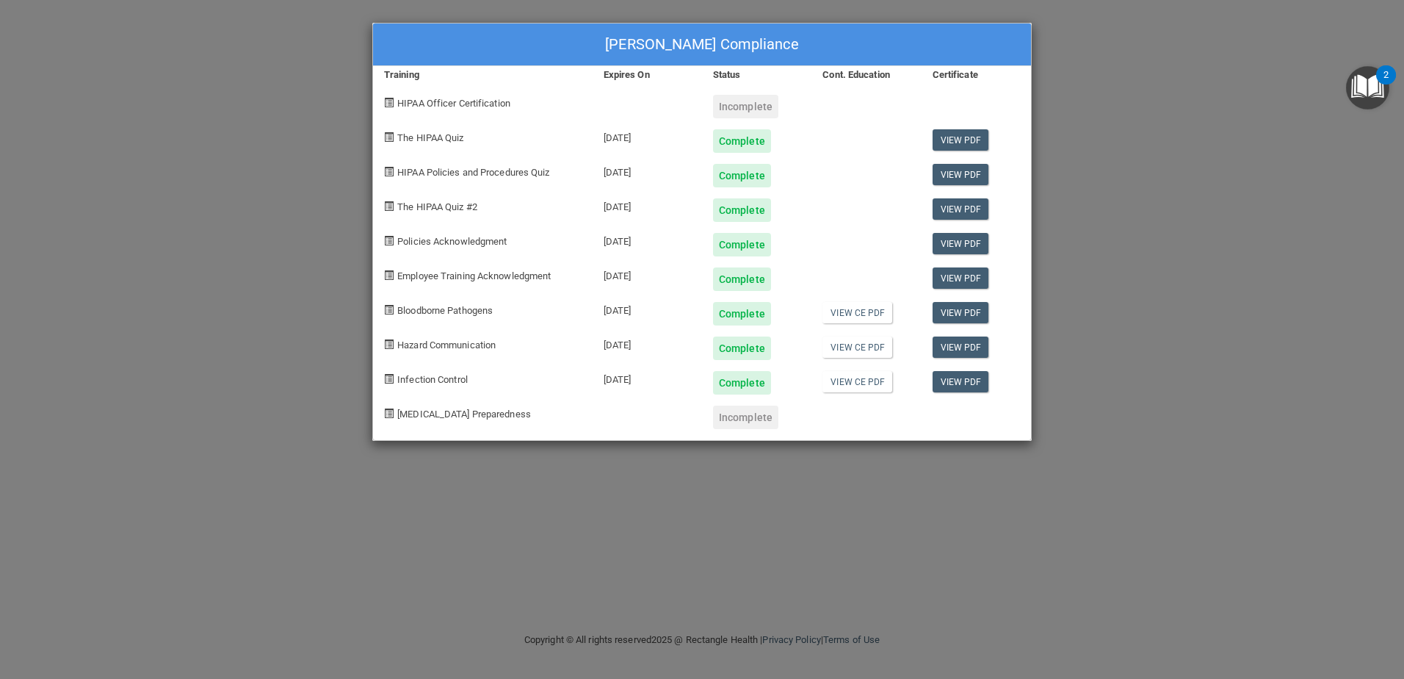
click at [1121, 287] on div "[PERSON_NAME] Compliance Training Expires On Status Cont. Education Certificate…" at bounding box center [702, 339] width 1404 height 679
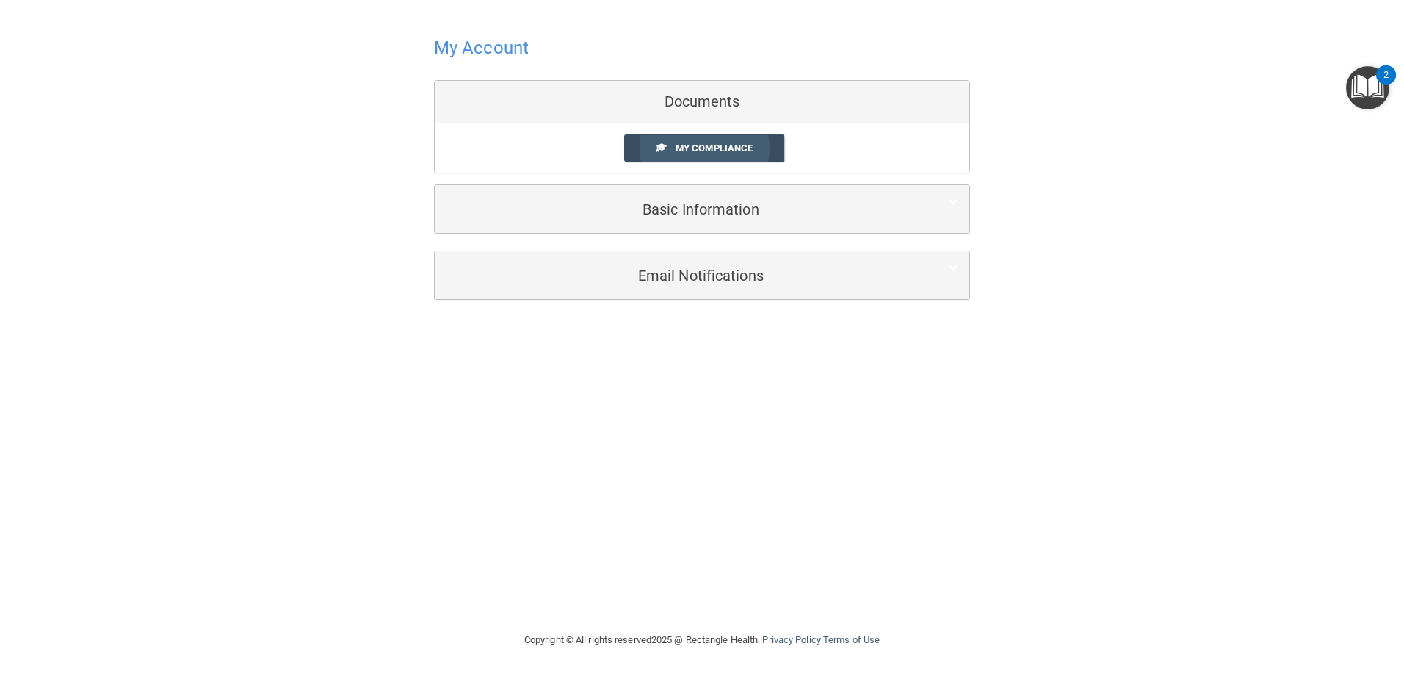
click at [740, 156] on link "My Compliance" at bounding box center [704, 147] width 161 height 27
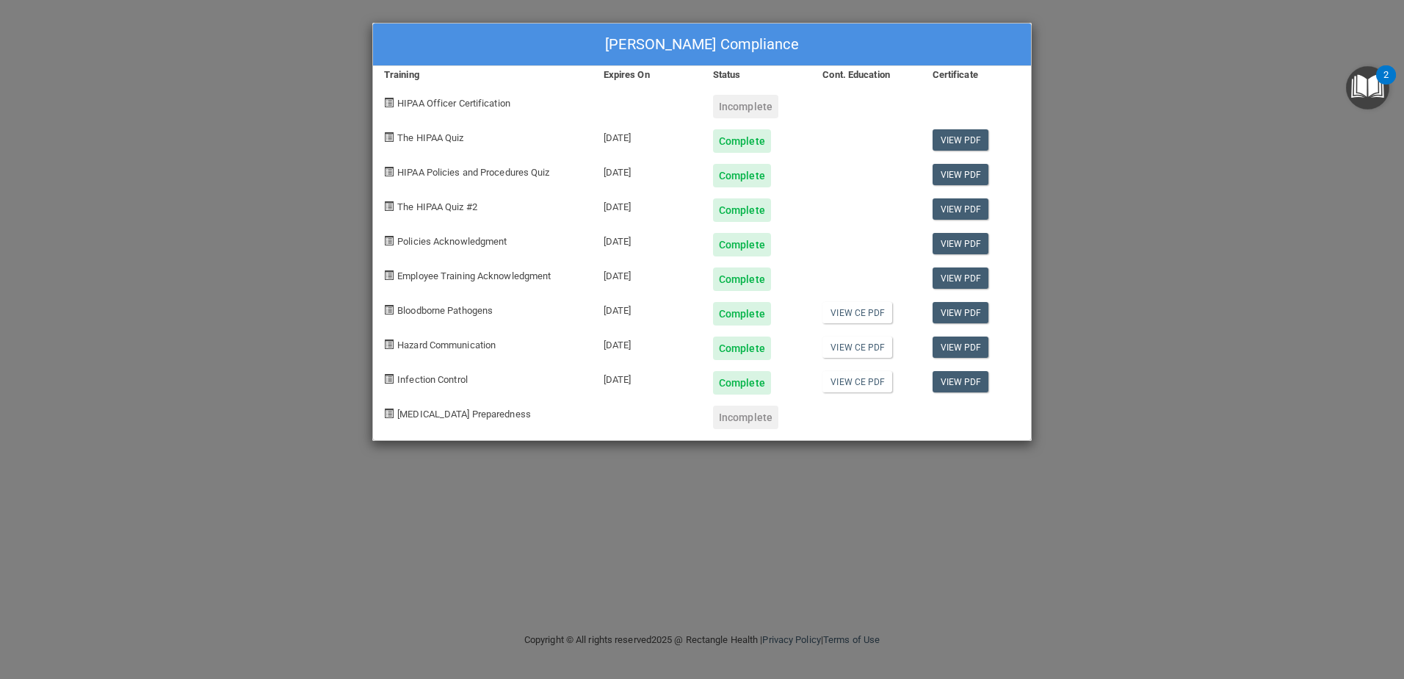
click at [1055, 120] on div "[PERSON_NAME] Compliance Training Expires On Status Cont. Education Certificate…" at bounding box center [702, 339] width 1404 height 679
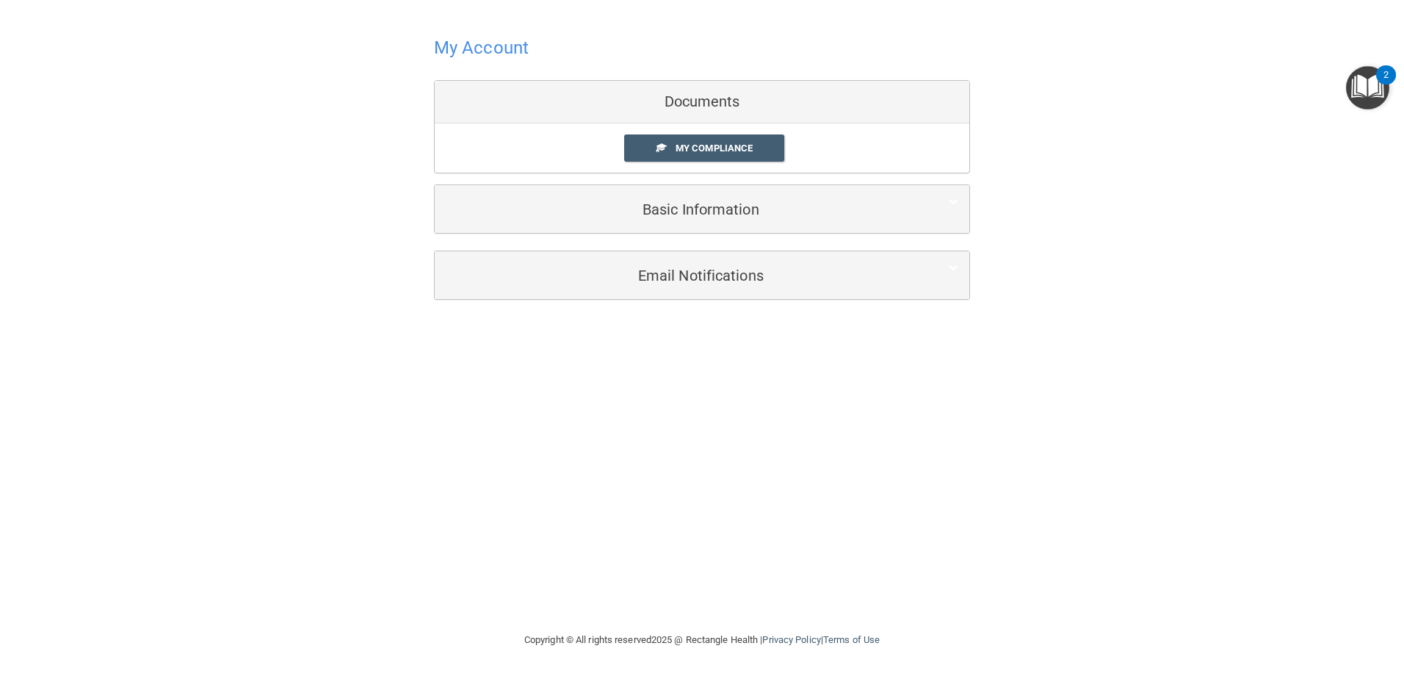
click at [669, 112] on div "Documents" at bounding box center [702, 102] width 535 height 43
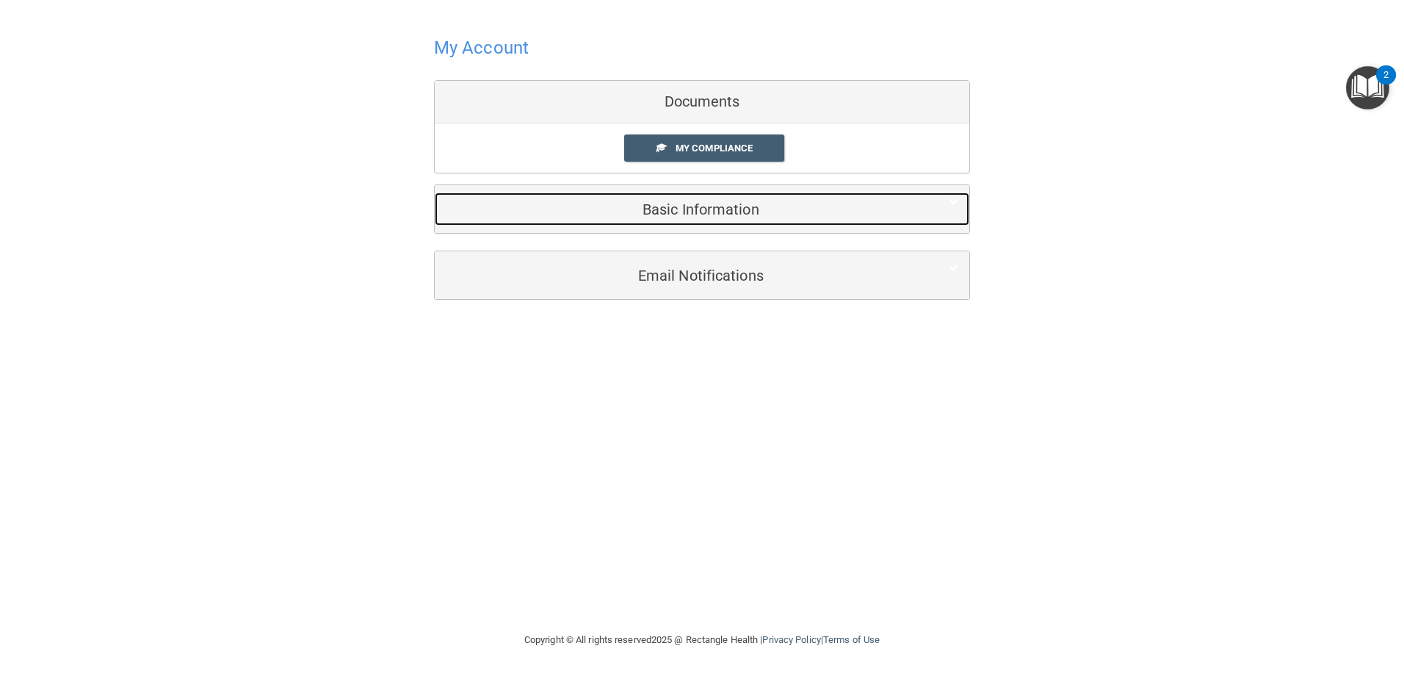
click at [708, 222] on div "Basic Information" at bounding box center [680, 208] width 490 height 33
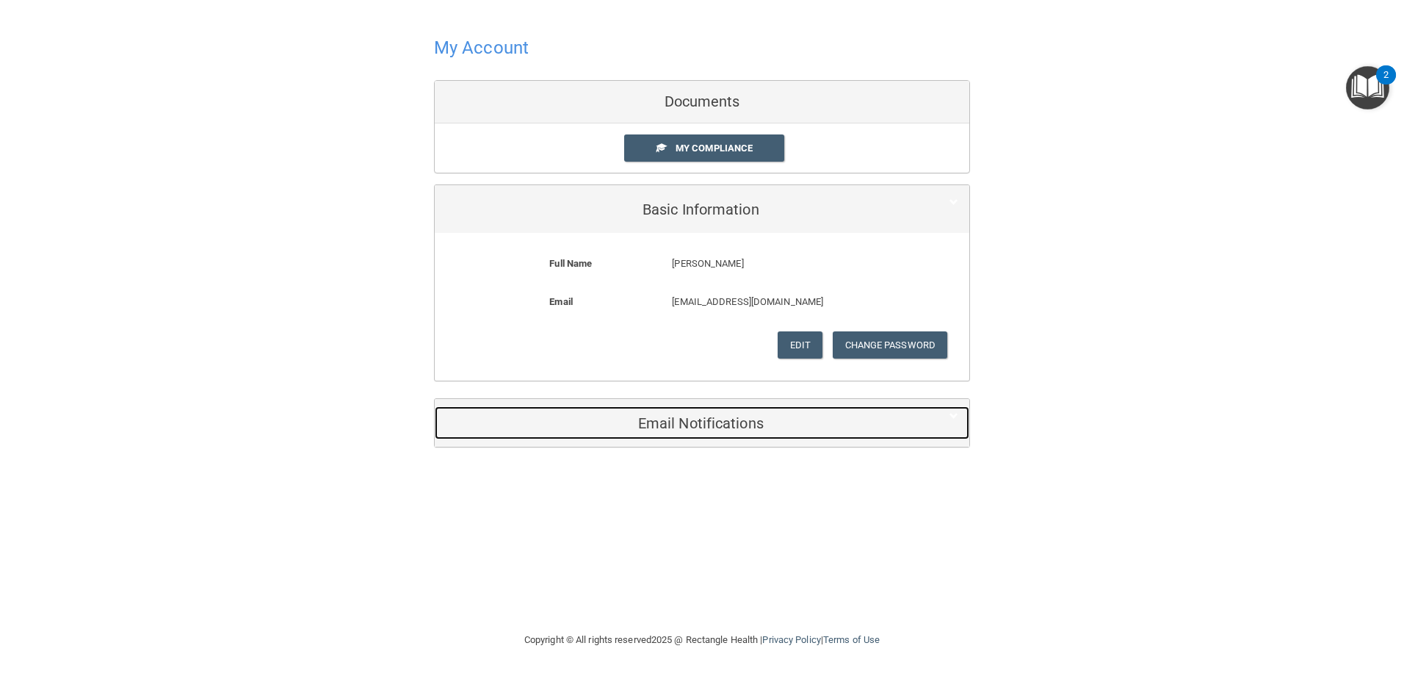
click at [833, 413] on div "Email Notifications" at bounding box center [680, 422] width 490 height 33
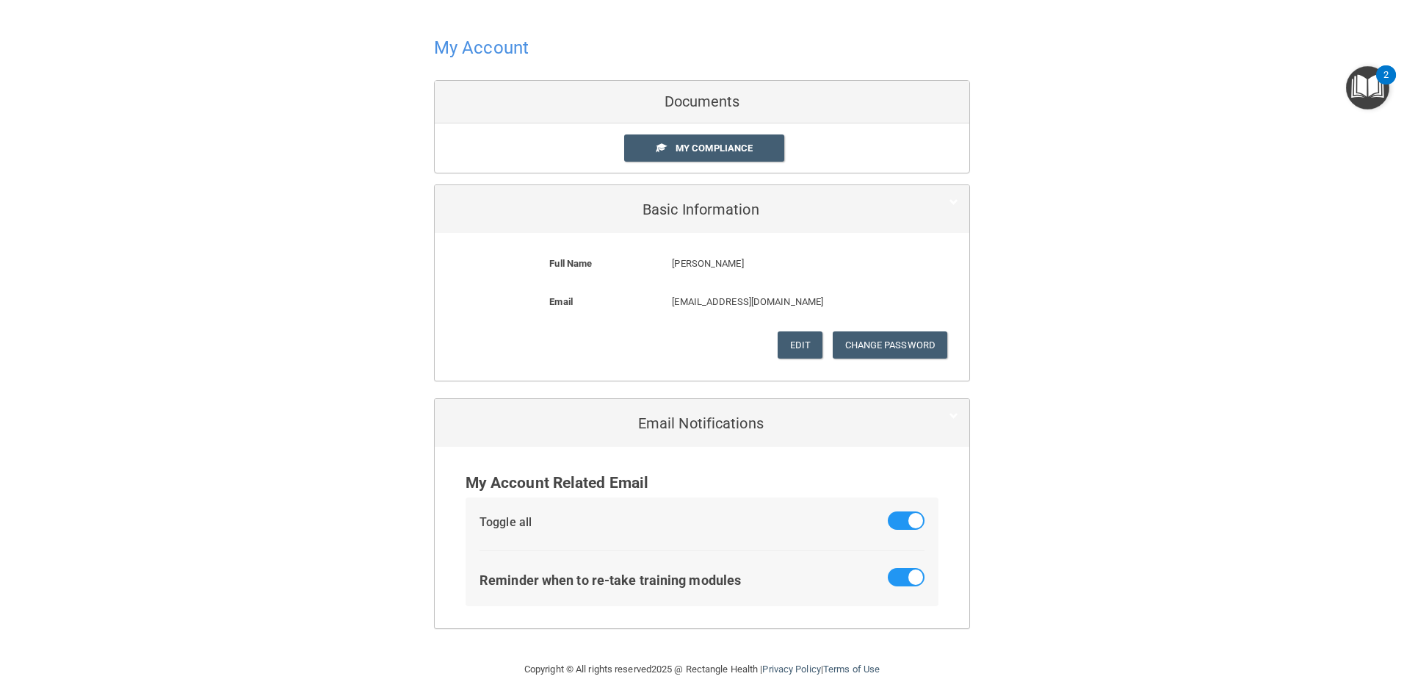
click at [1119, 281] on div "My Account Documents My Compliance My Compliance My BAA Basic Information Full …" at bounding box center [702, 330] width 1346 height 631
click at [759, 154] on link "My Compliance" at bounding box center [704, 147] width 161 height 27
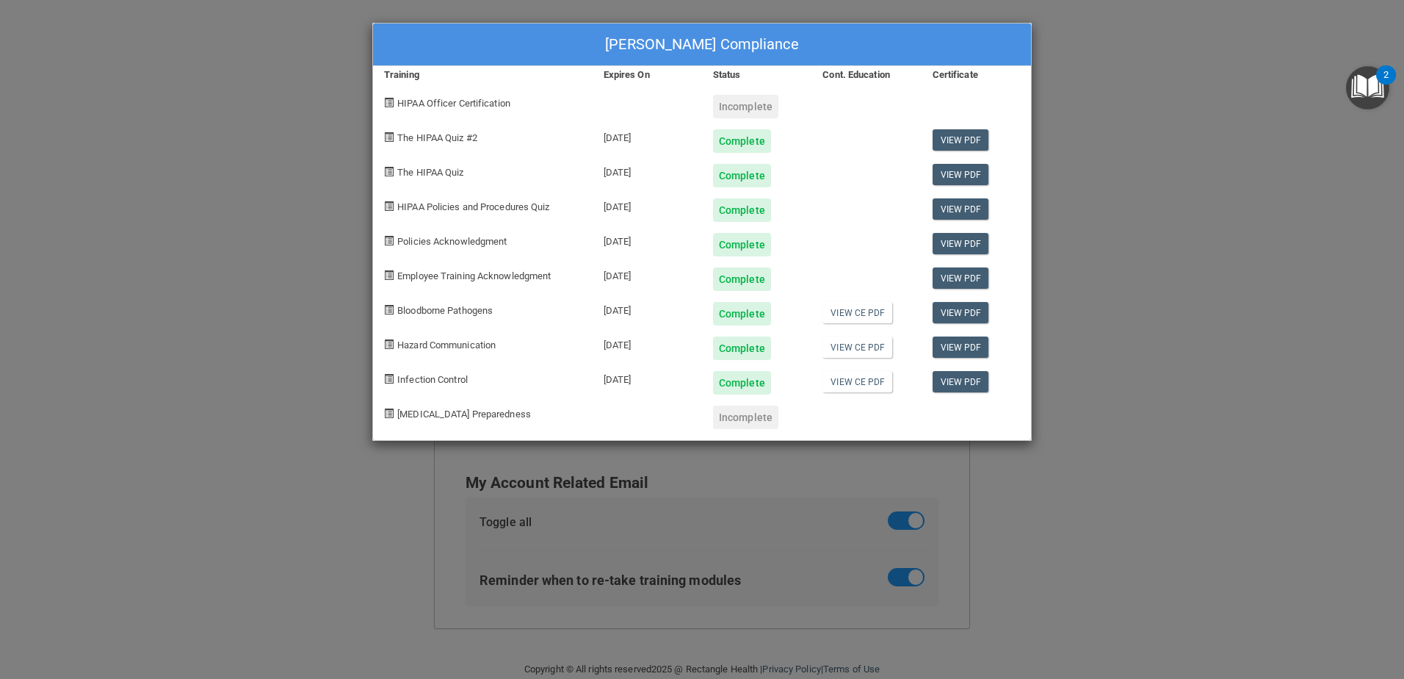
click at [474, 417] on span "[MEDICAL_DATA] Preparedness" at bounding box center [464, 413] width 134 height 11
click at [743, 419] on div "Incomplete" at bounding box center [745, 417] width 65 height 24
click at [1110, 308] on div "Anna Kirk's Compliance Training Expires On Status Cont. Education Certificate H…" at bounding box center [702, 339] width 1404 height 679
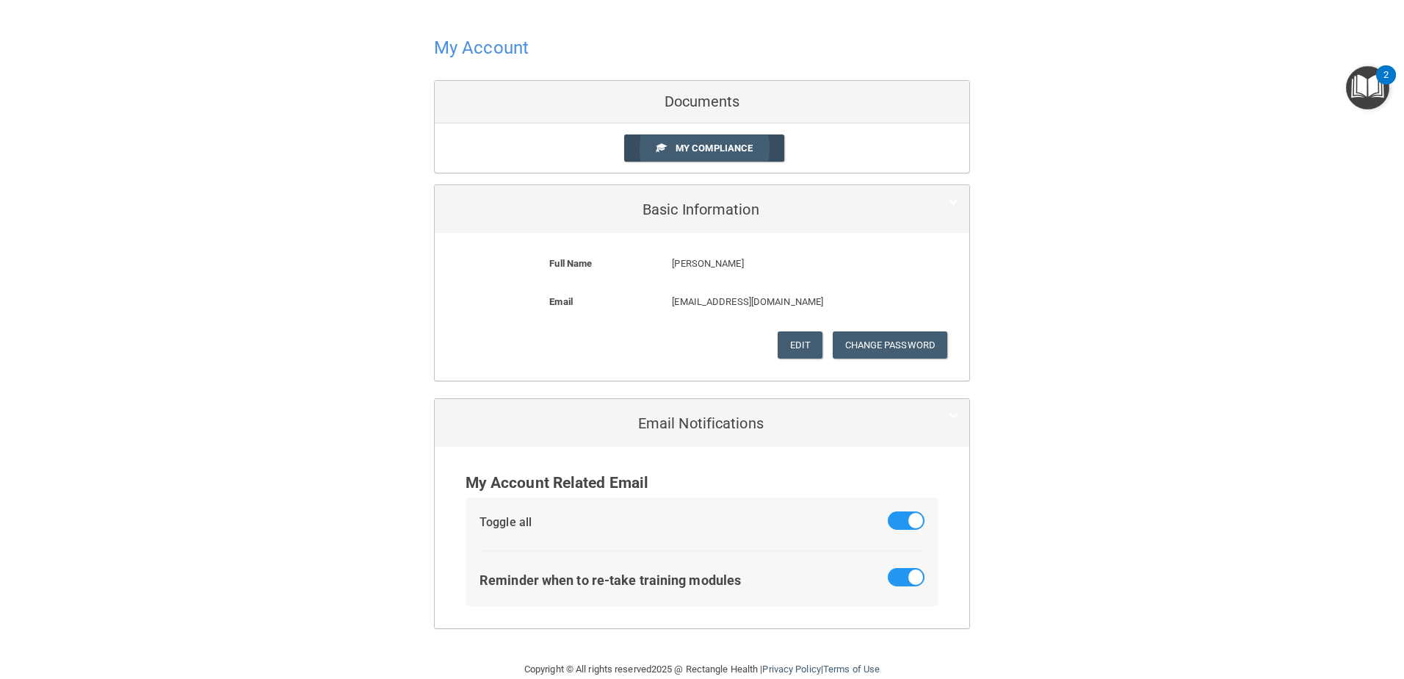
click at [709, 146] on span "My Compliance" at bounding box center [714, 147] width 77 height 11
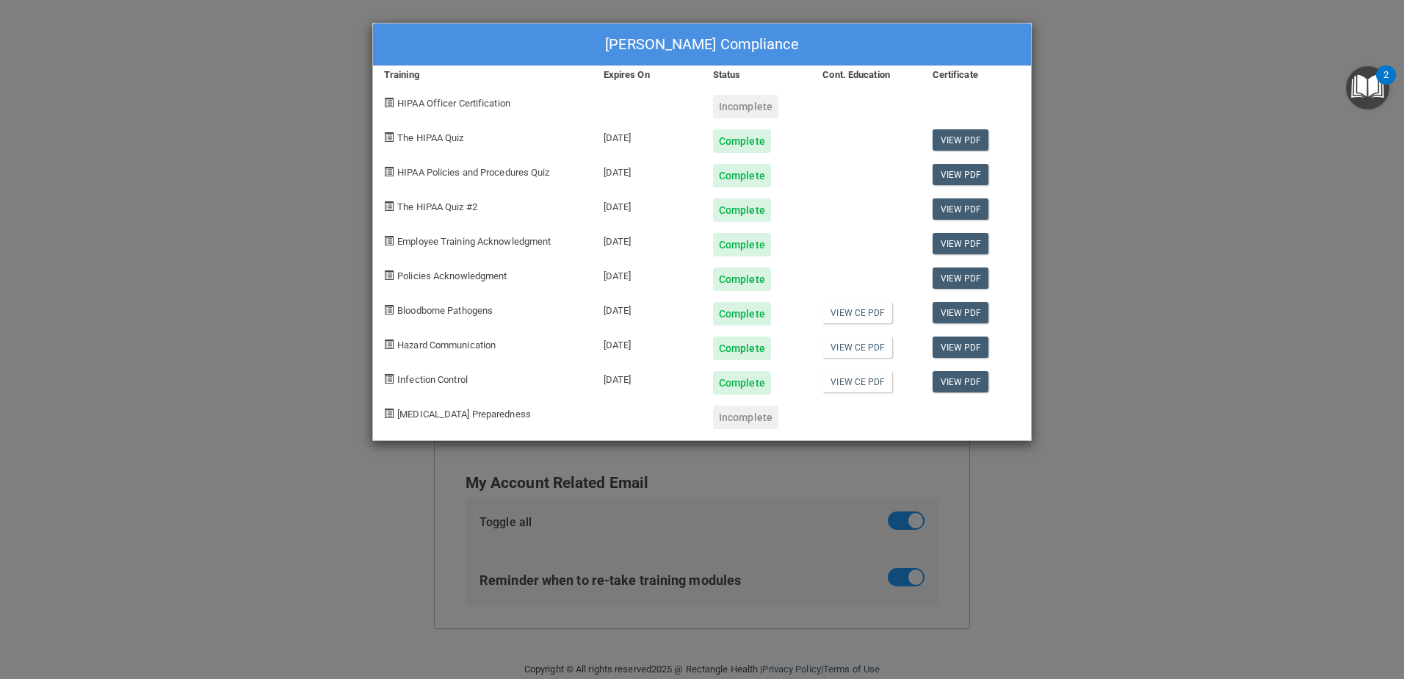
click at [1163, 167] on div "Anna Kirk's Compliance Training Expires On Status Cont. Education Certificate H…" at bounding box center [702, 339] width 1404 height 679
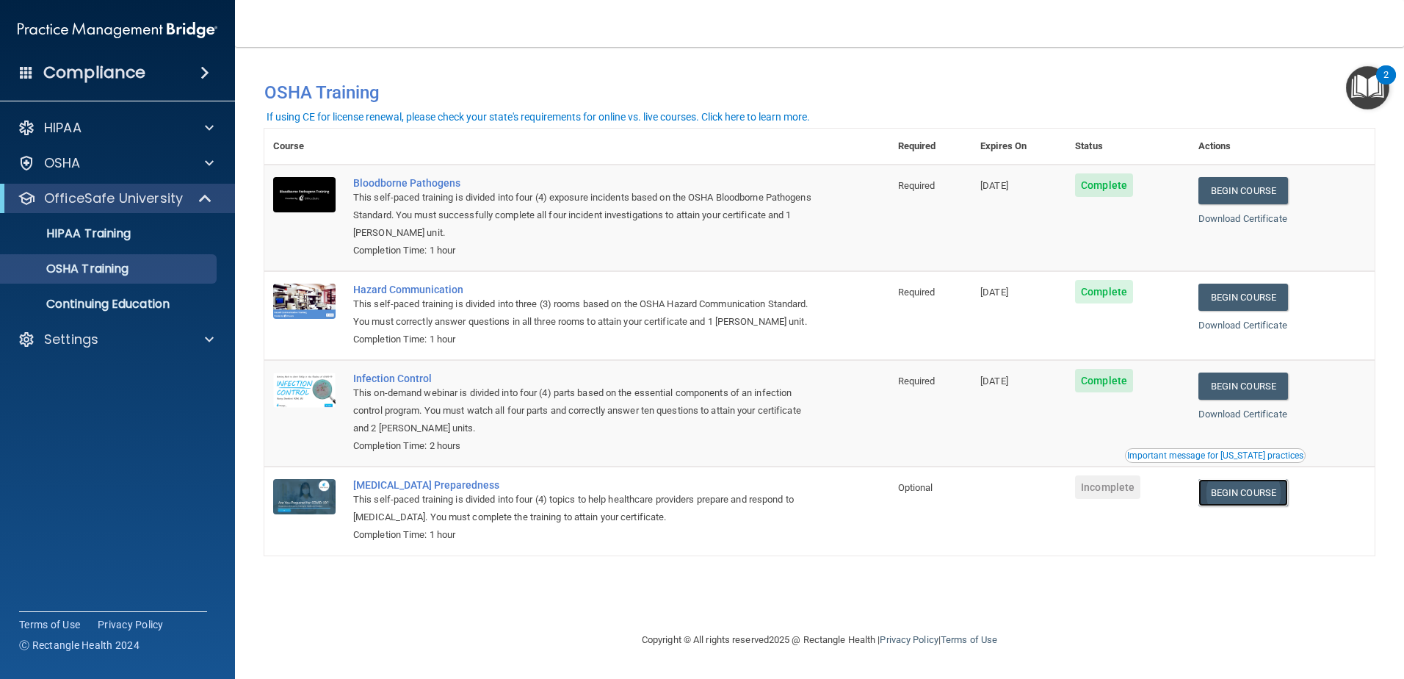
click at [1241, 506] on link "Begin Course" at bounding box center [1244, 492] width 90 height 27
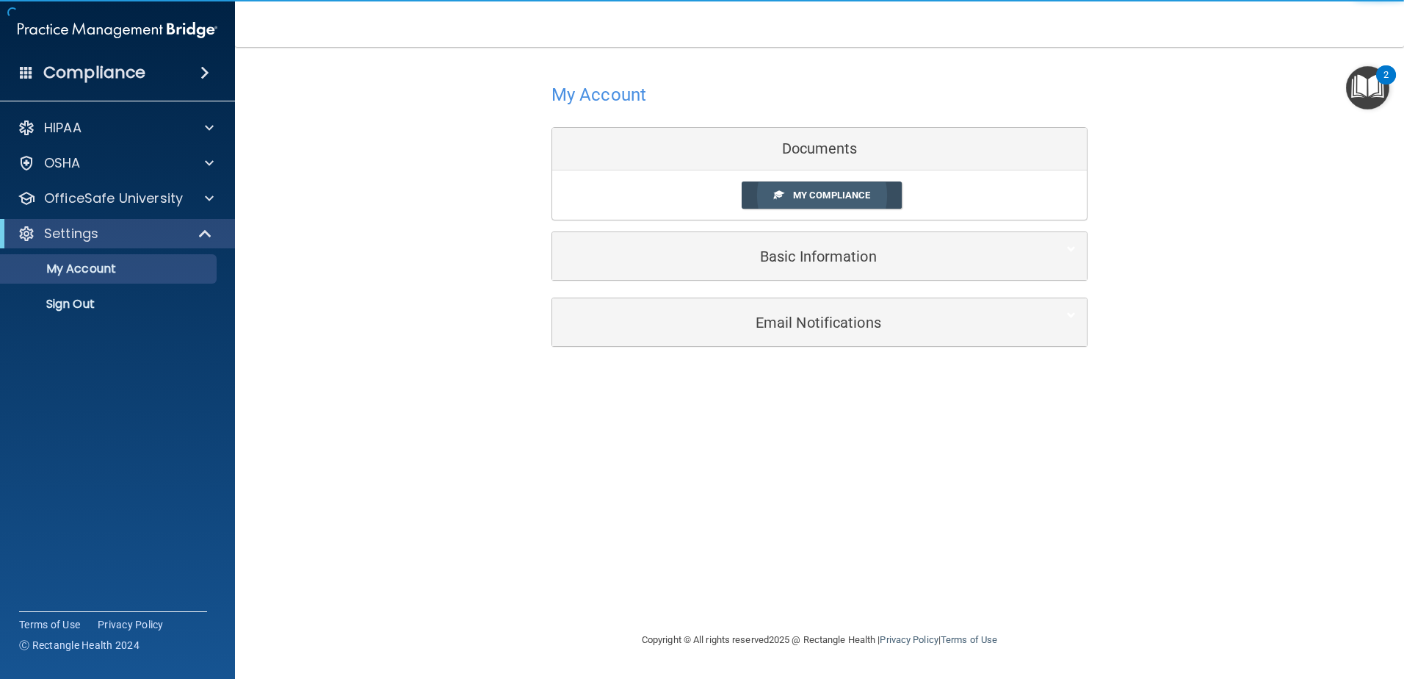
click at [831, 198] on span "My Compliance" at bounding box center [831, 194] width 77 height 11
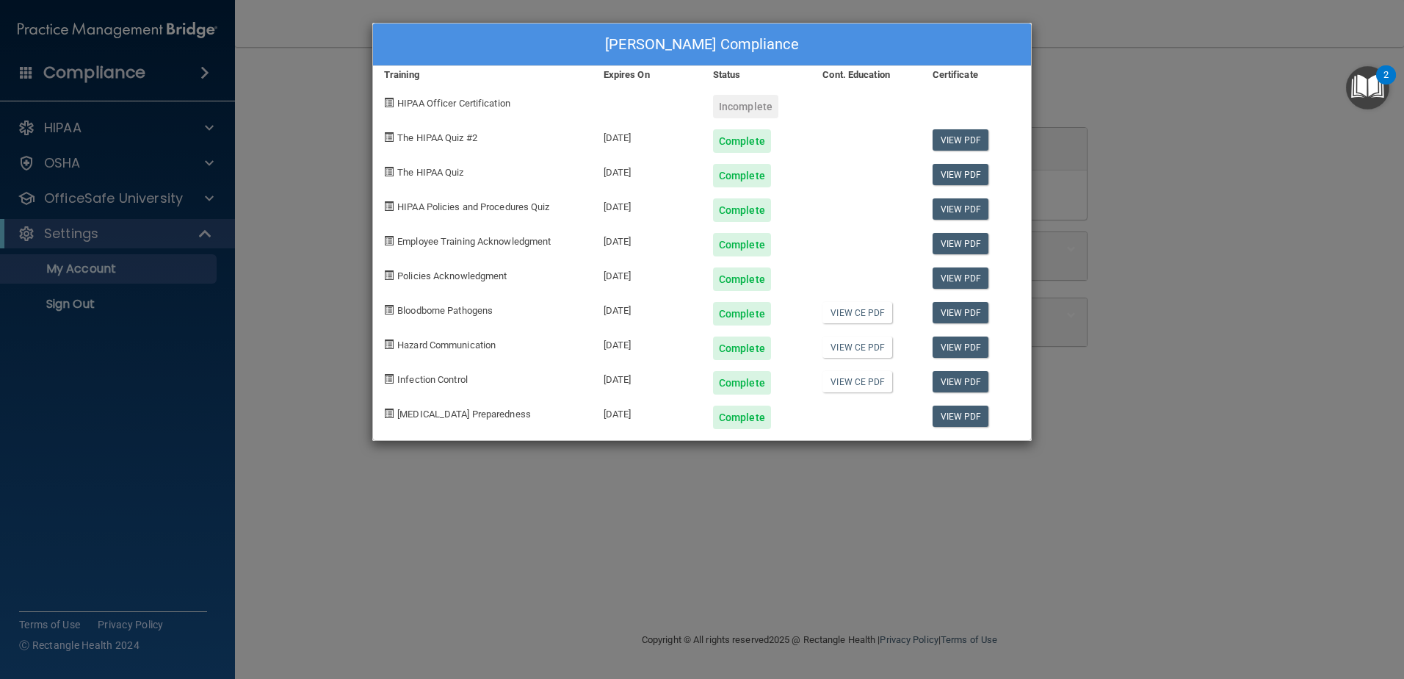
click at [727, 108] on div "Incomplete" at bounding box center [745, 107] width 65 height 24
click at [388, 107] on span at bounding box center [389, 103] width 10 height 10
click at [104, 134] on div "Anna Kirk's Compliance Training Expires On Status Cont. Education Certificate H…" at bounding box center [702, 339] width 1404 height 679
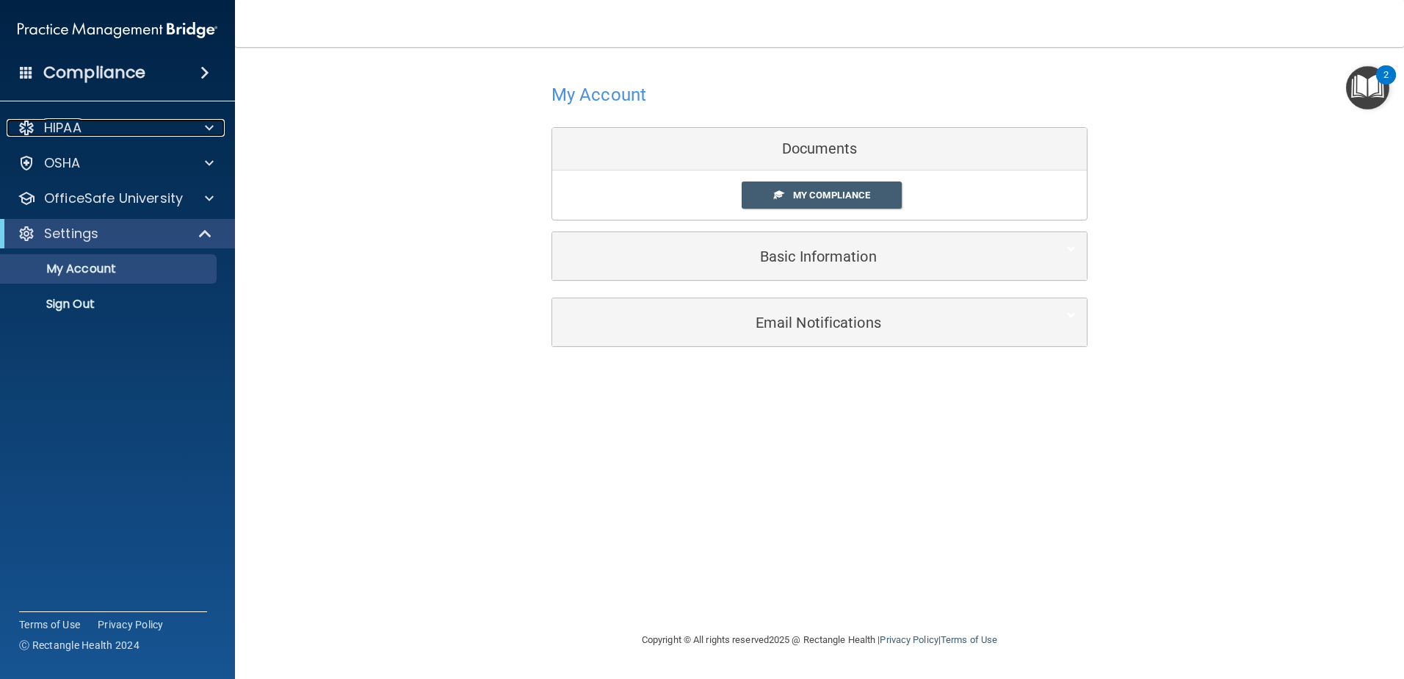
click at [110, 131] on div "HIPAA" at bounding box center [98, 128] width 182 height 18
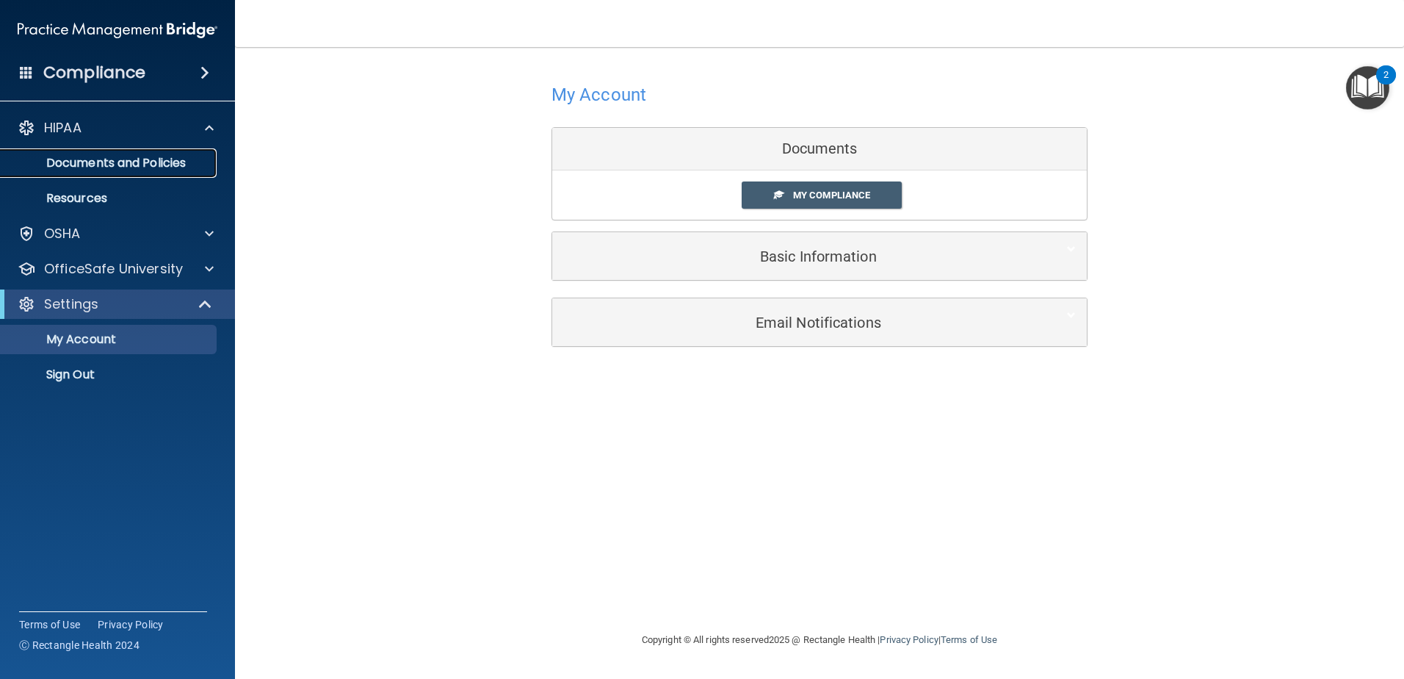
click at [112, 162] on p "Documents and Policies" at bounding box center [110, 163] width 201 height 15
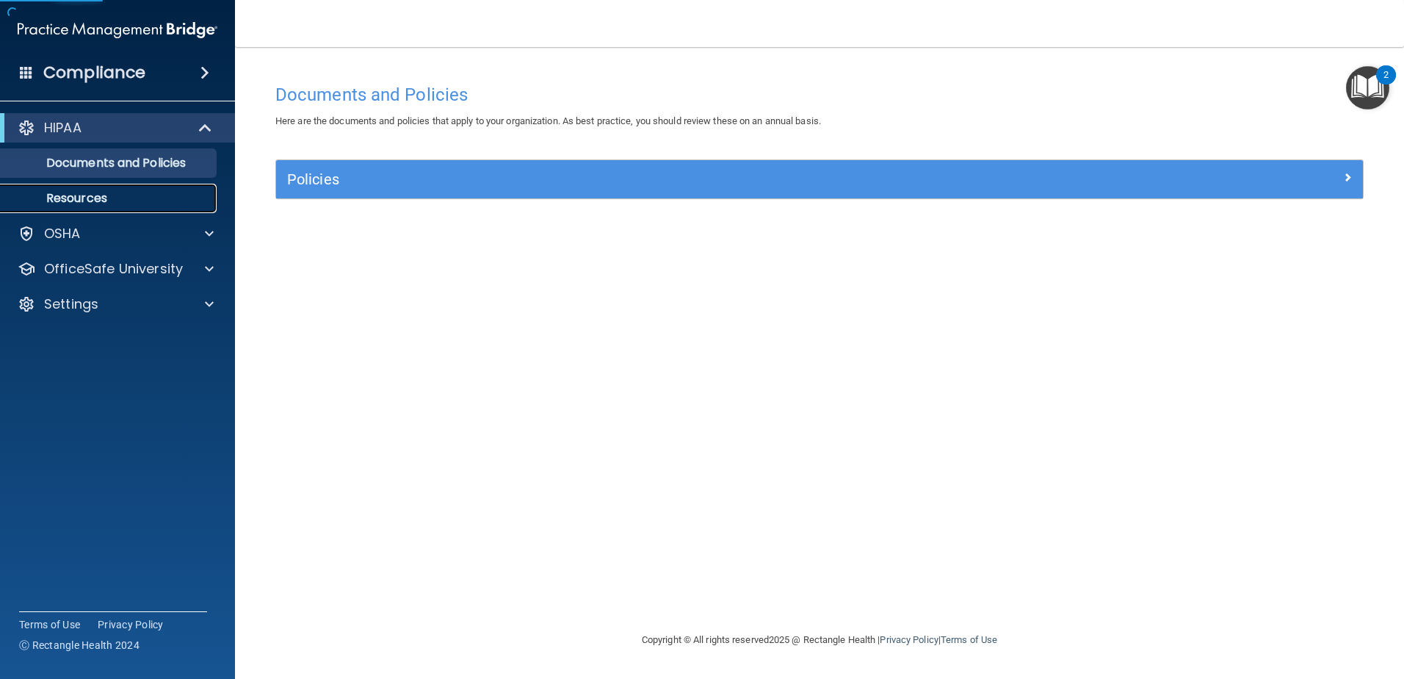
click at [107, 193] on p "Resources" at bounding box center [110, 198] width 201 height 15
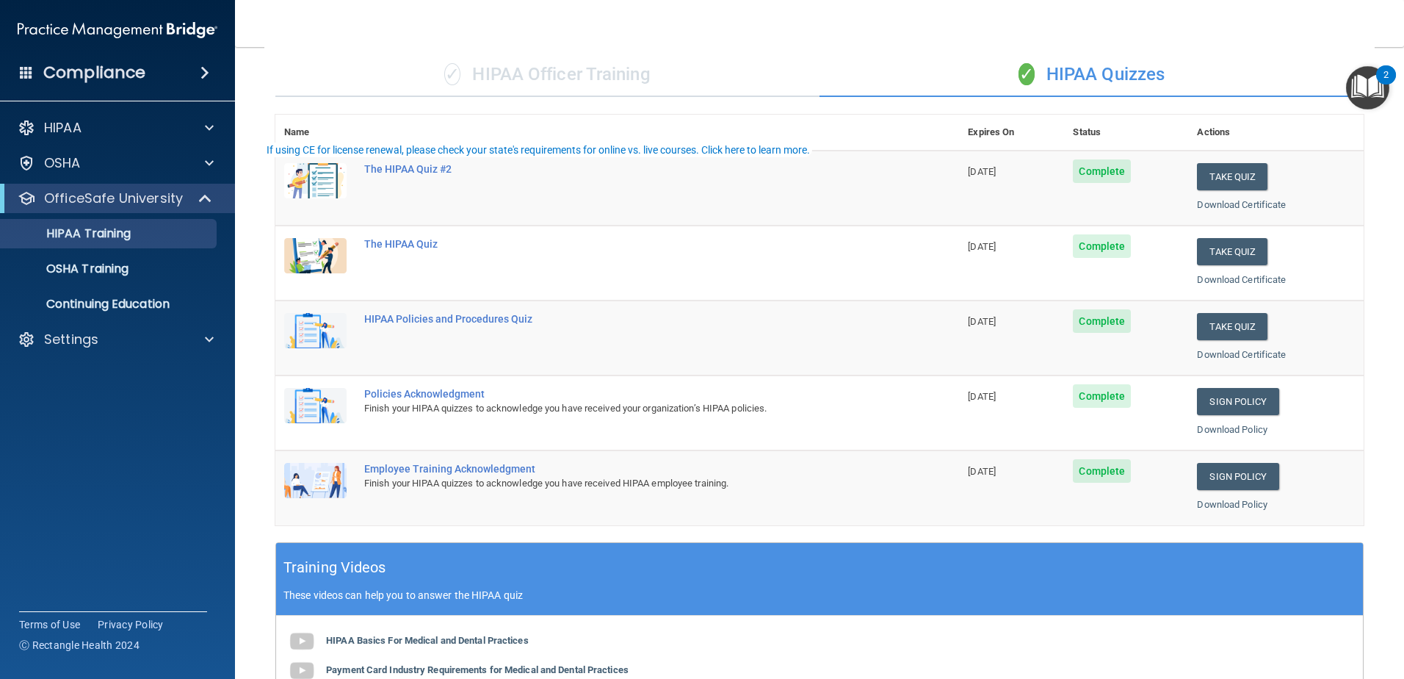
scroll to position [294, 0]
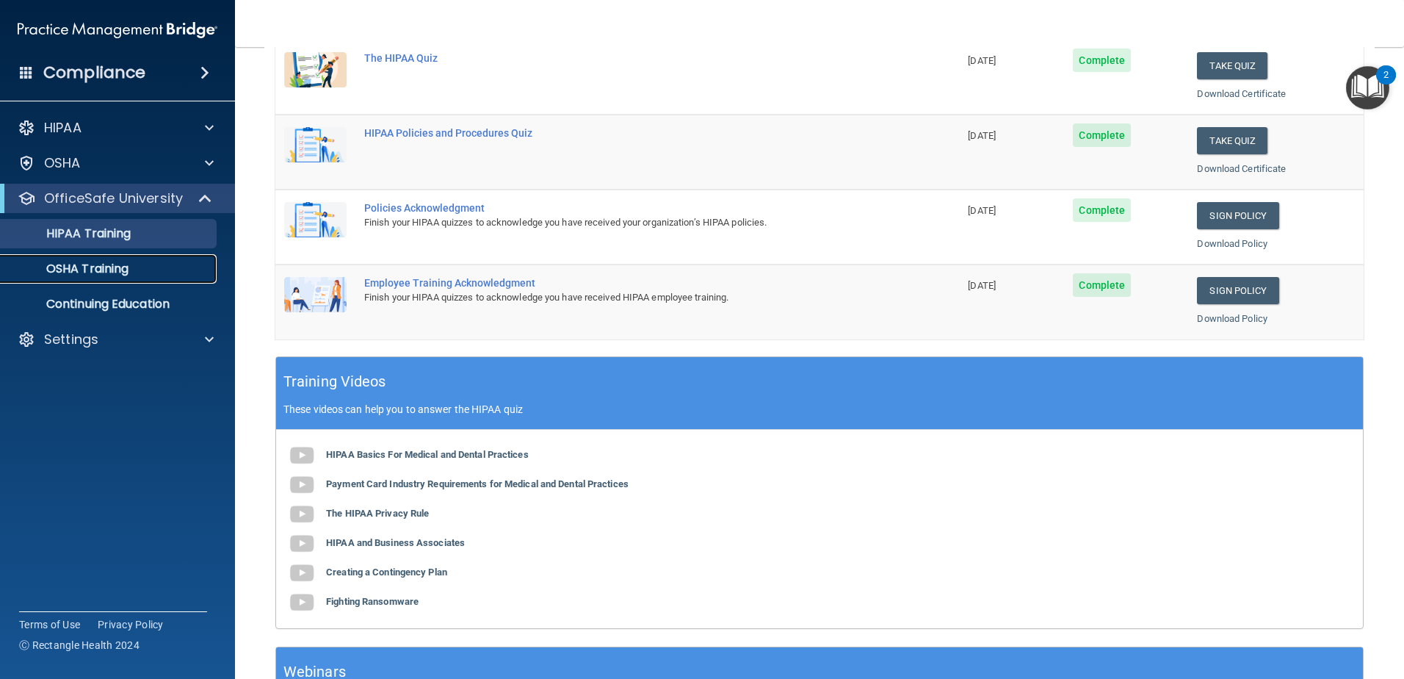
click at [108, 268] on p "OSHA Training" at bounding box center [69, 268] width 119 height 15
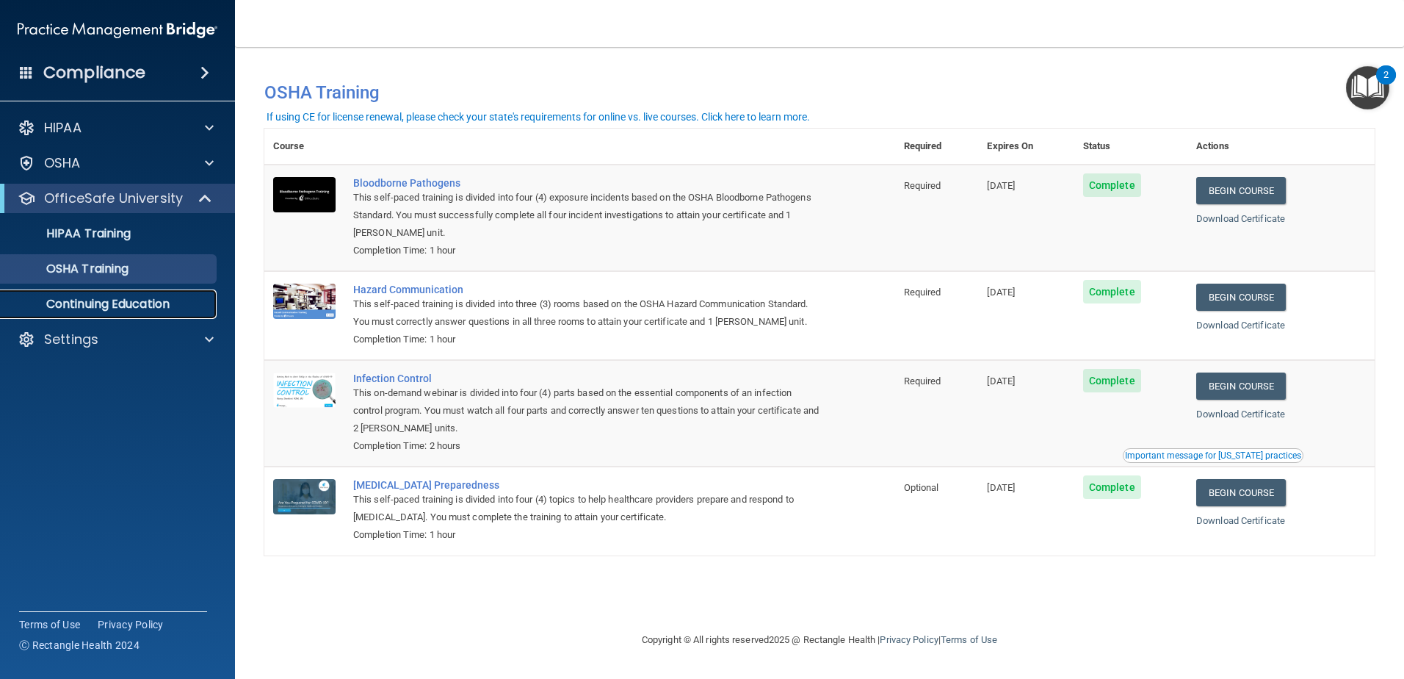
click at [94, 305] on p "Continuing Education" at bounding box center [110, 304] width 201 height 15
